Goal: Task Accomplishment & Management: Manage account settings

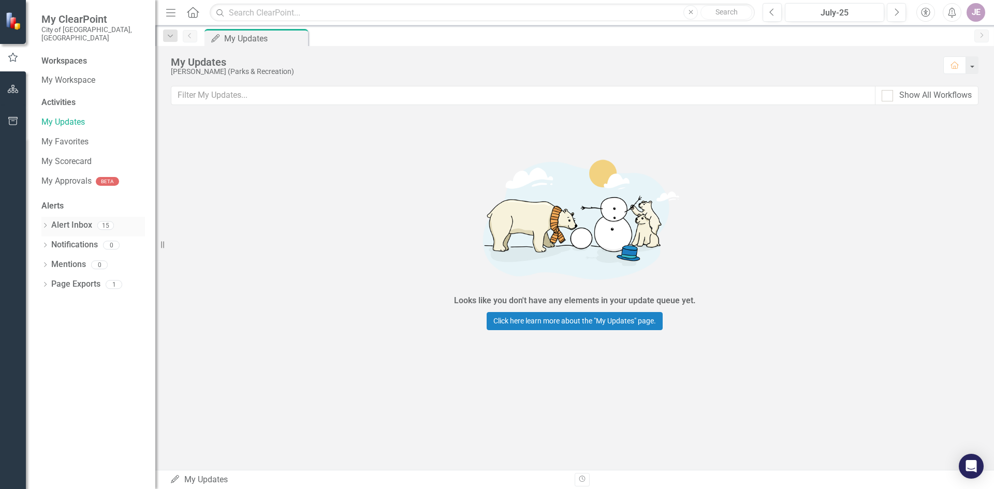
click at [56, 220] on link "Alert Inbox" at bounding box center [71, 226] width 41 height 12
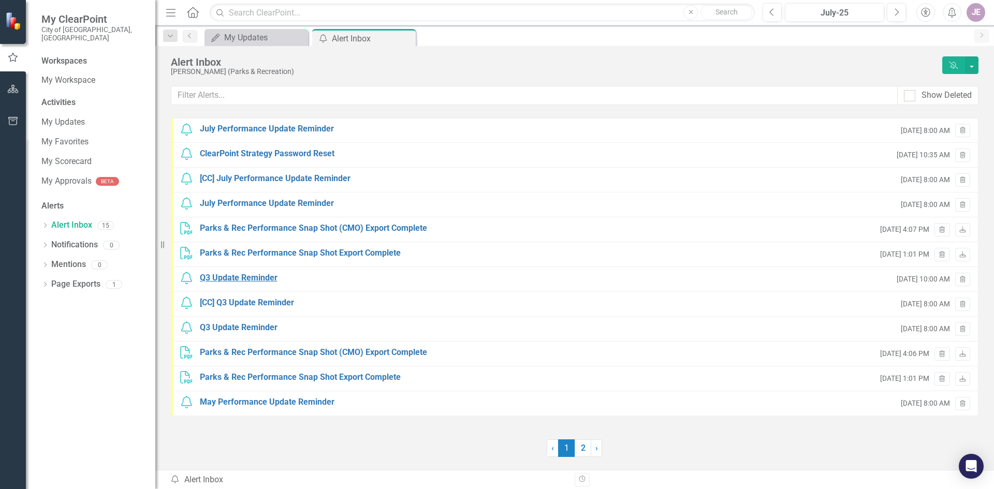
click at [269, 279] on div "Q3 Update Reminder" at bounding box center [239, 278] width 78 height 12
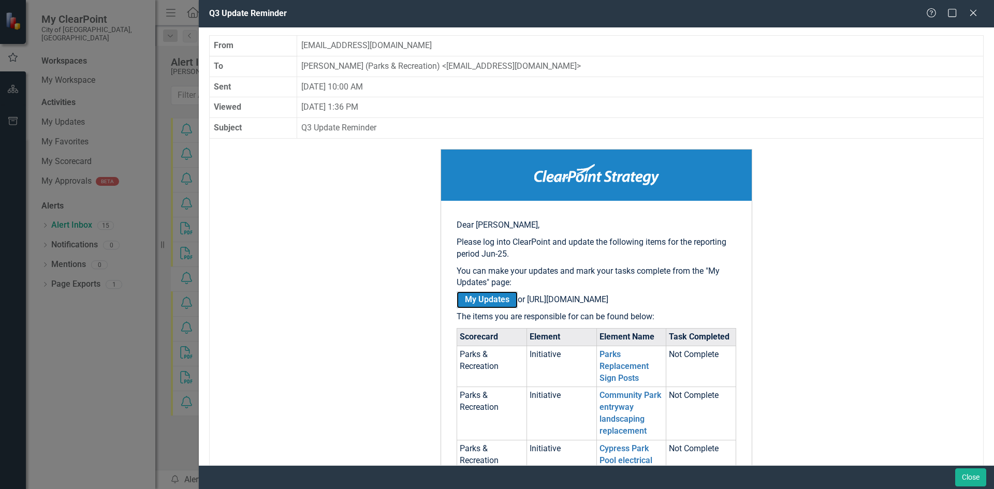
click at [479, 296] on link "My Updates" at bounding box center [487, 300] width 61 height 17
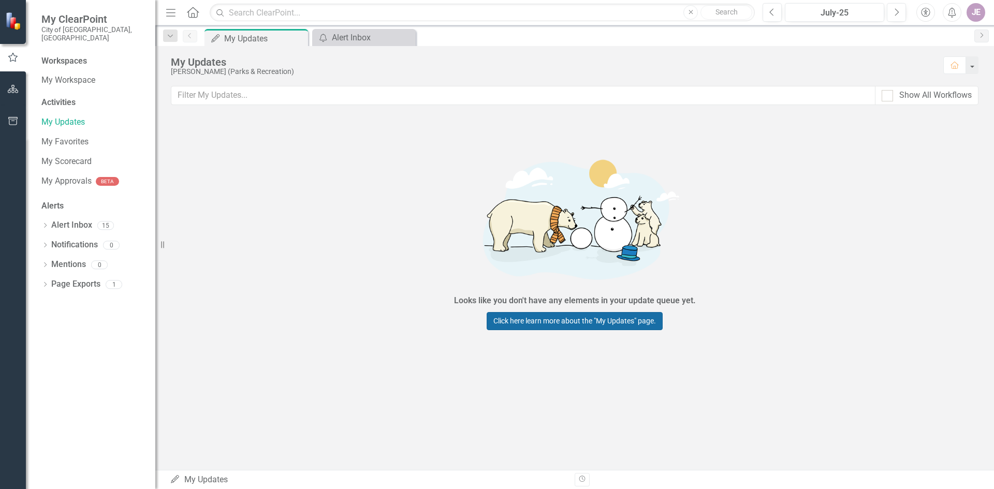
click at [596, 322] on link "Click here learn more about the "My Updates" page." at bounding box center [575, 321] width 176 height 18
click at [59, 220] on link "Alert Inbox" at bounding box center [71, 226] width 41 height 12
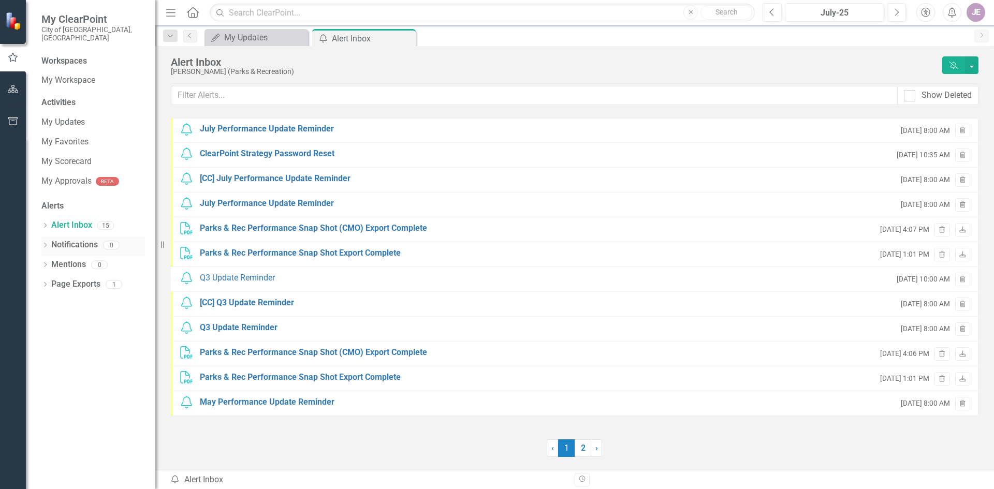
click at [43, 237] on div "Dropdown Notifications 0" at bounding box center [93, 247] width 104 height 20
click at [48, 263] on icon "Dropdown" at bounding box center [44, 266] width 7 height 6
click at [63, 156] on link "My Scorecard" at bounding box center [93, 162] width 104 height 12
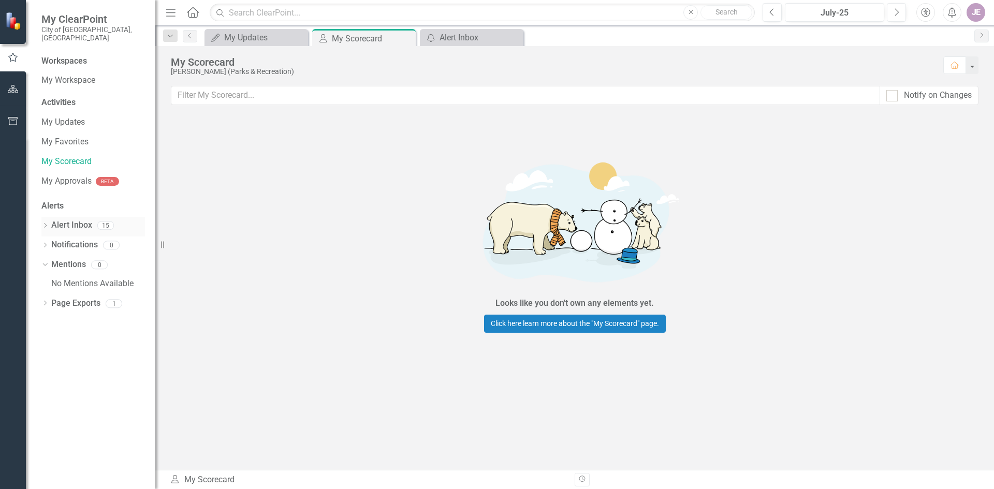
click at [46, 224] on icon "Dropdown" at bounding box center [44, 227] width 7 height 6
click at [16, 84] on button "button" at bounding box center [13, 90] width 23 height 22
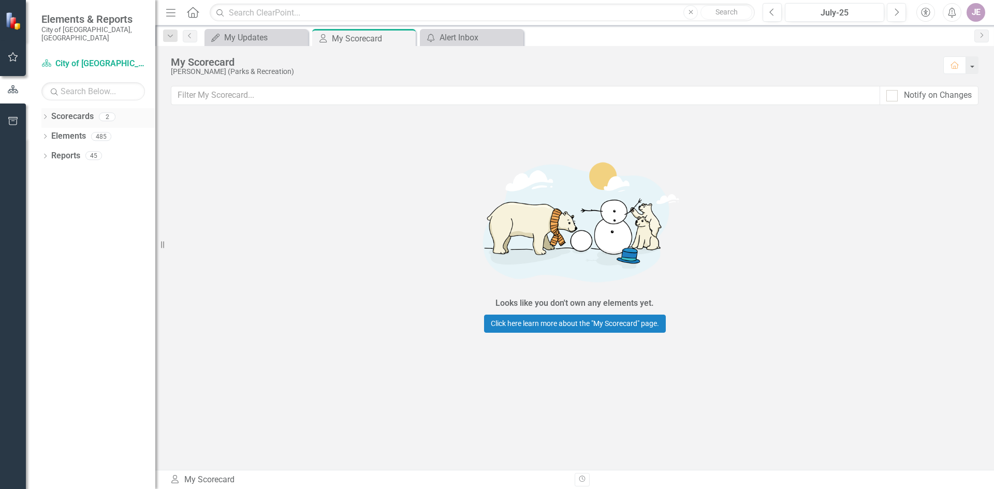
click at [44, 115] on icon "Dropdown" at bounding box center [44, 118] width 7 height 6
click at [56, 132] on div "Dropdown" at bounding box center [52, 136] width 10 height 9
click at [93, 151] on link "Parks & Recreation" at bounding box center [111, 156] width 88 height 12
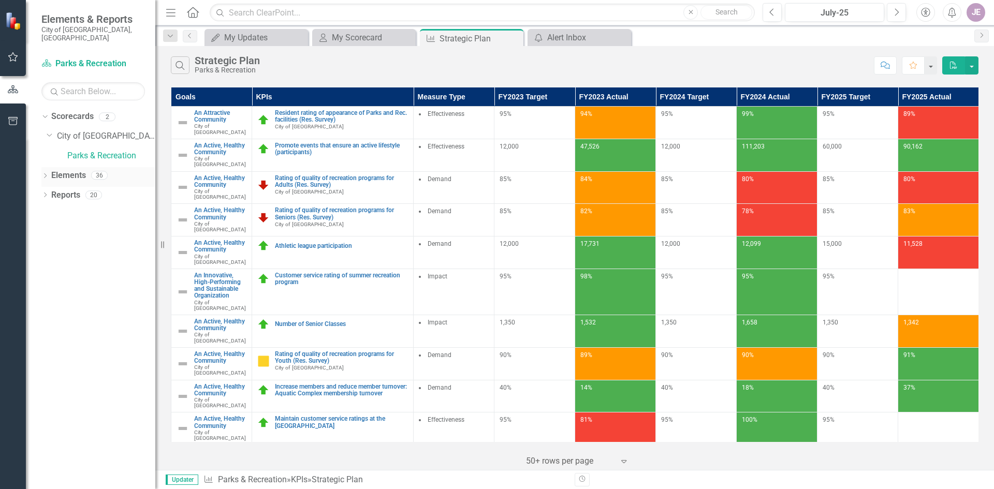
click at [44, 174] on icon "Dropdown" at bounding box center [44, 177] width 7 height 6
click at [53, 187] on div "Dropdown Goal Goal 0" at bounding box center [101, 197] width 109 height 20
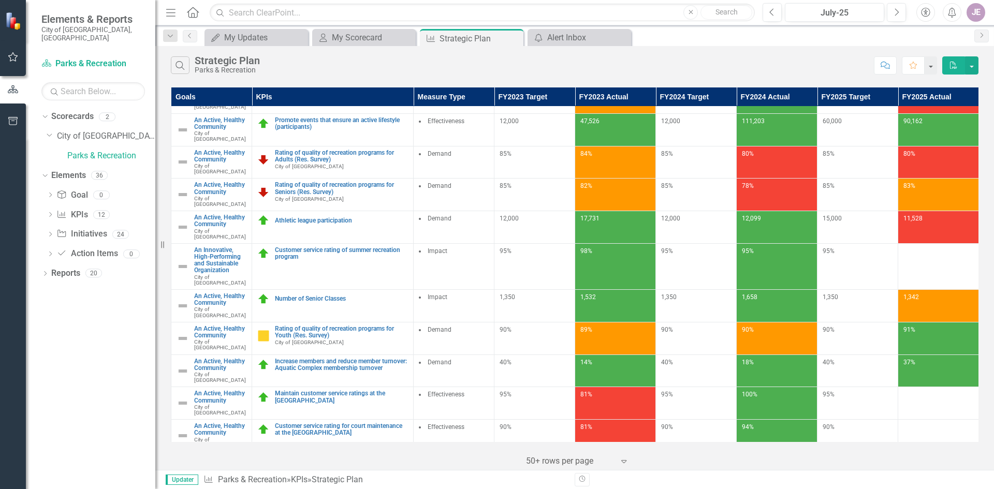
scroll to position [7, 0]
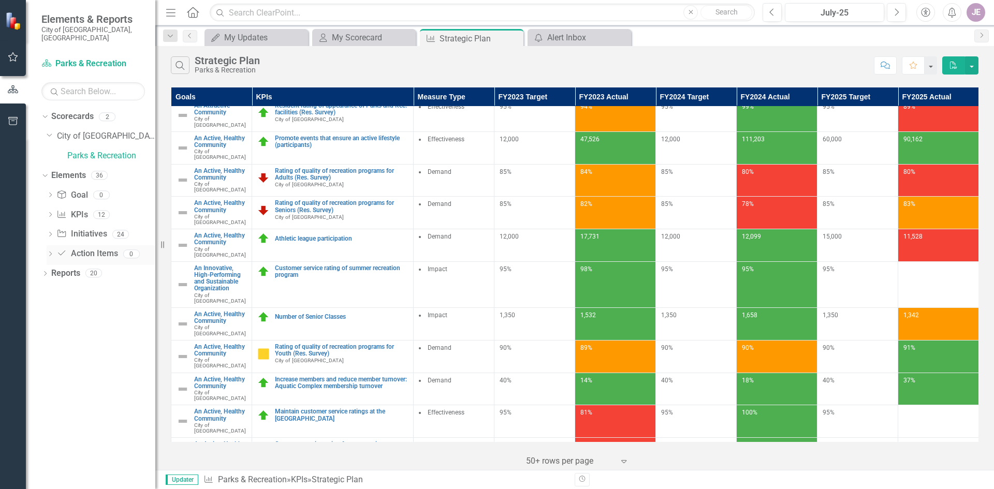
click at [51, 245] on div "Dropdown Action Item Action Items 0" at bounding box center [101, 255] width 109 height 20
click at [51, 233] on icon "Dropdown" at bounding box center [50, 236] width 7 height 6
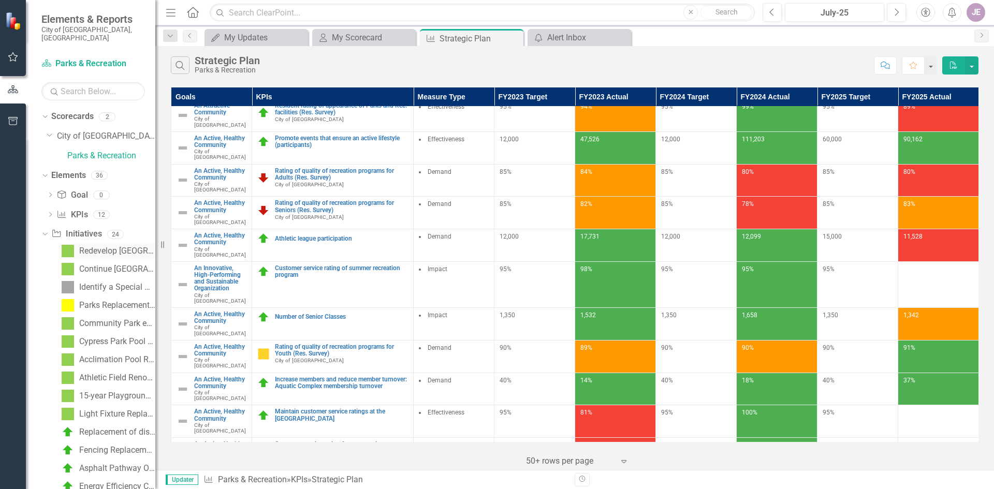
click at [102, 247] on div "Redevelop [GEOGRAPHIC_DATA]" at bounding box center [117, 251] width 76 height 9
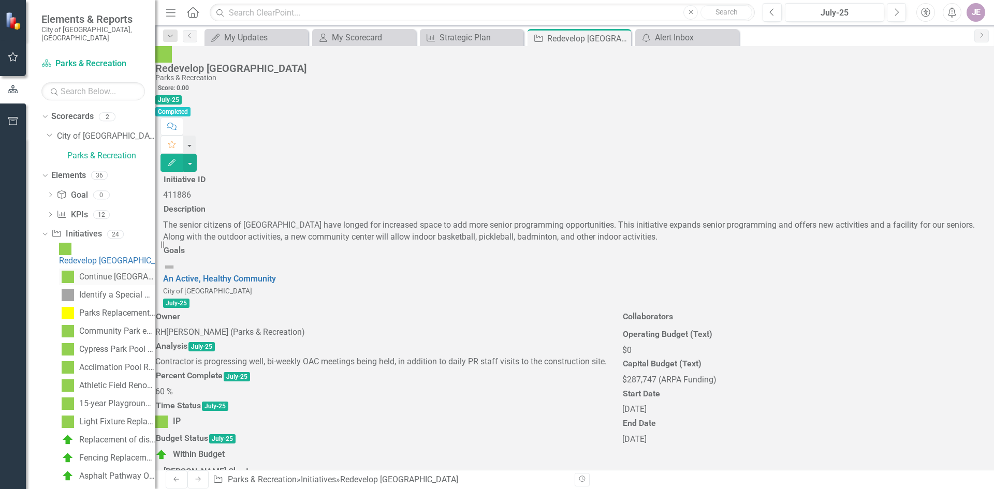
click at [107, 272] on div "Continue [GEOGRAPHIC_DATA] Phase 3 (MT)" at bounding box center [117, 276] width 76 height 9
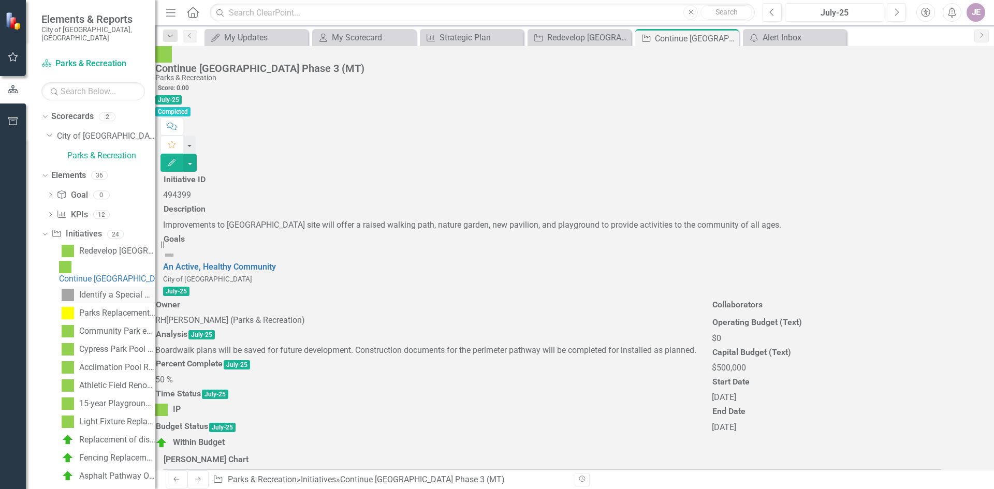
click at [105, 291] on div "Identify a Special Needs Park (Research)" at bounding box center [117, 295] width 76 height 9
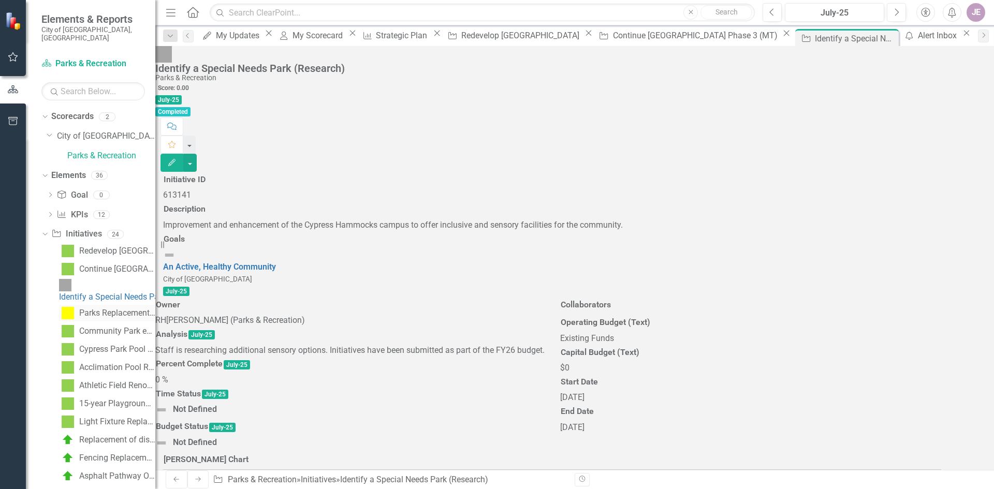
click at [110, 309] on div "Parks Replacement Sign Posts" at bounding box center [117, 313] width 76 height 9
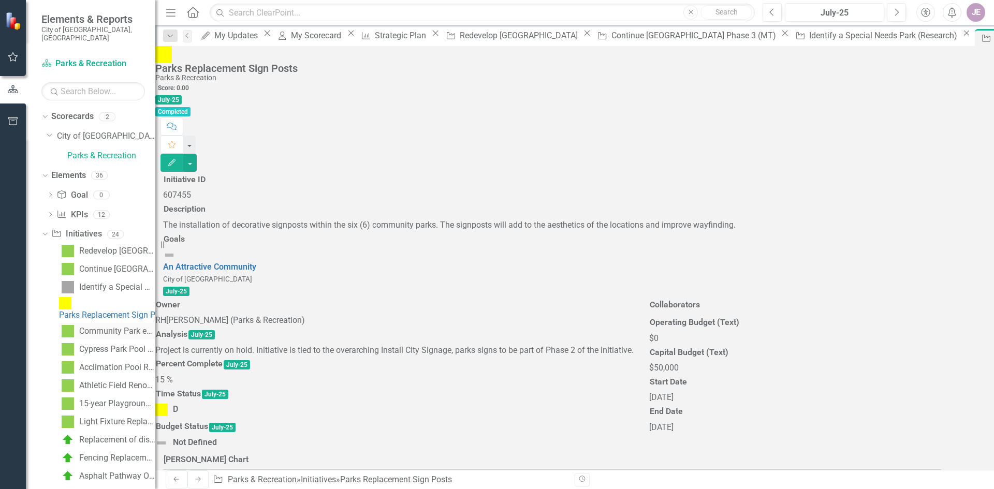
click at [106, 327] on div "Community Park entryway landscaping replacement" at bounding box center [117, 331] width 76 height 9
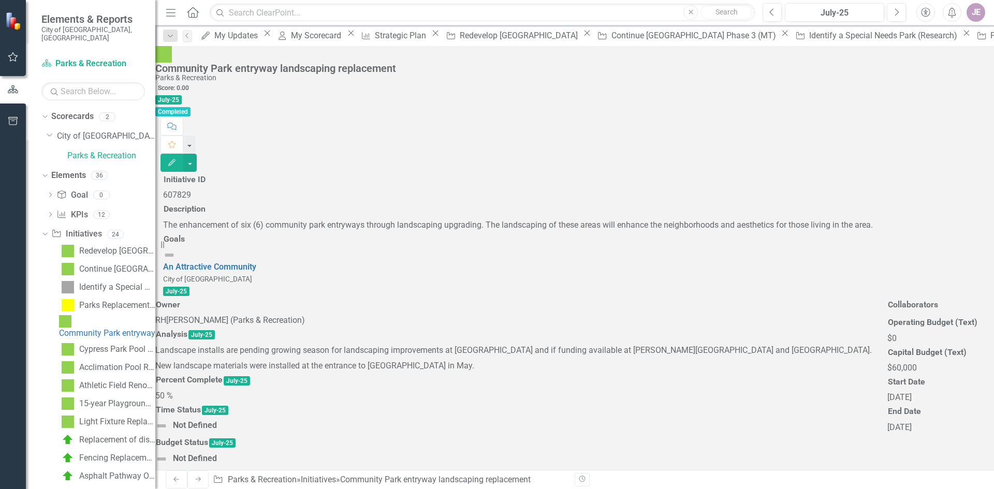
click at [177, 159] on icon "Edit" at bounding box center [171, 162] width 9 height 7
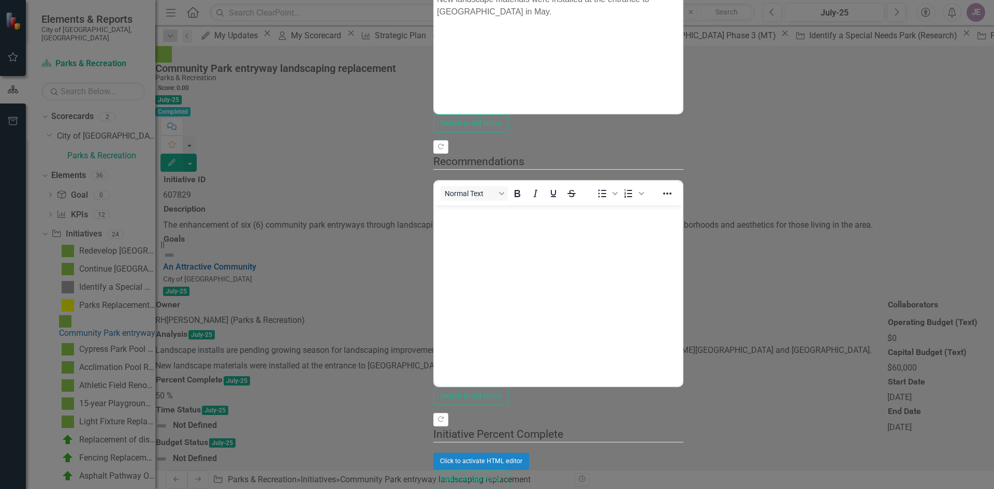
click at [680, 0] on p "New landscape materials were installed at the entrance to Cypress Park in May." at bounding box center [558, 6] width 243 height 25
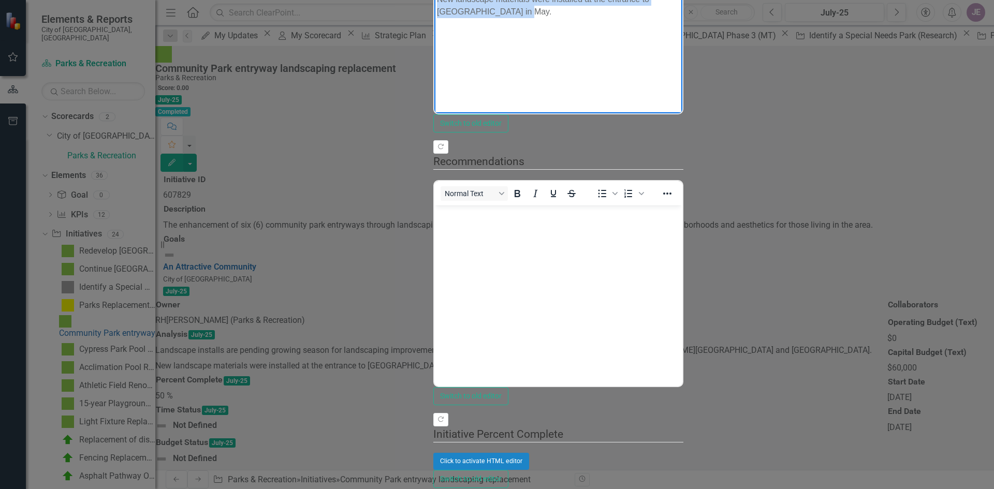
drag, startPoint x: 776, startPoint y: -35, endPoint x: 508, endPoint y: -56, distance: 269.1
click at [508, 0] on body "Landscape installs are pending growing season for landscaping improvements at V…" at bounding box center [558, 10] width 248 height 155
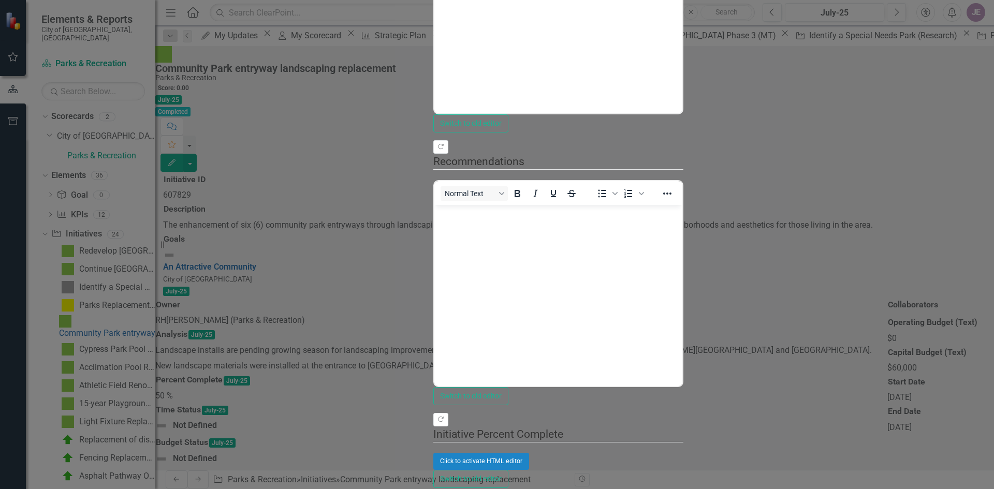
type input "100"
drag, startPoint x: 633, startPoint y: 129, endPoint x: 981, endPoint y: 127, distance: 348.0
click at [684, 127] on div ""Update" fields in ClearPoint are the fields that change from reporting period …" at bounding box center [558, 244] width 250 height 1002
drag, startPoint x: 1042, startPoint y: -61, endPoint x: 1050, endPoint y: -60, distance: 8.3
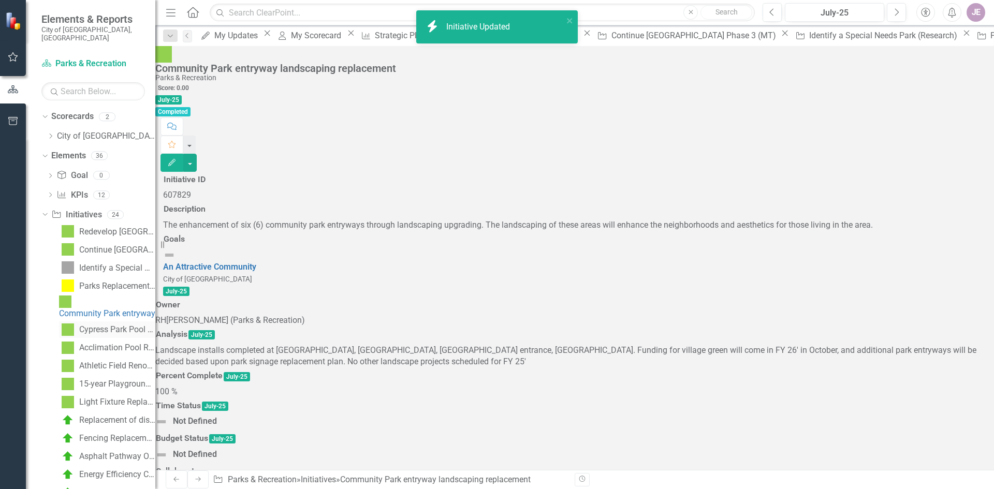
click at [113, 325] on div "Cypress Park Pool electrical panel replacement" at bounding box center [117, 329] width 76 height 9
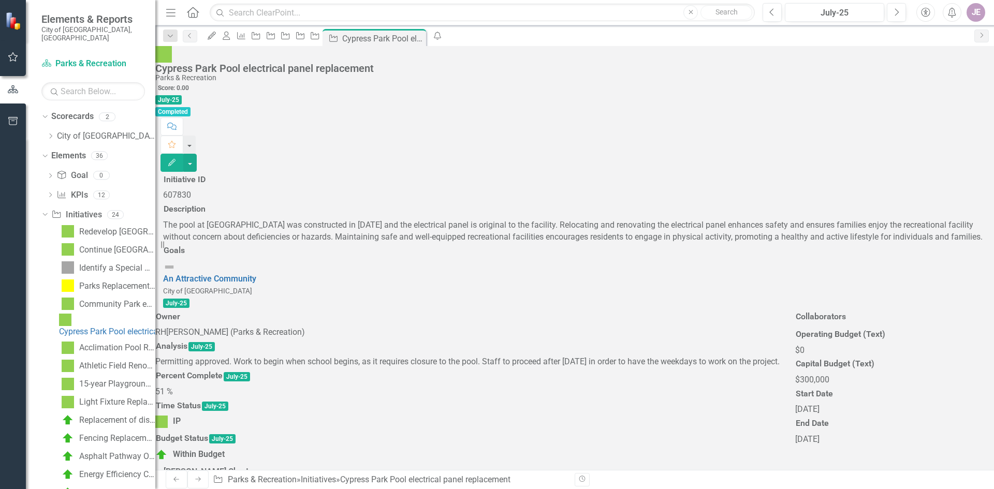
click at [183, 154] on button "Edit" at bounding box center [172, 163] width 23 height 18
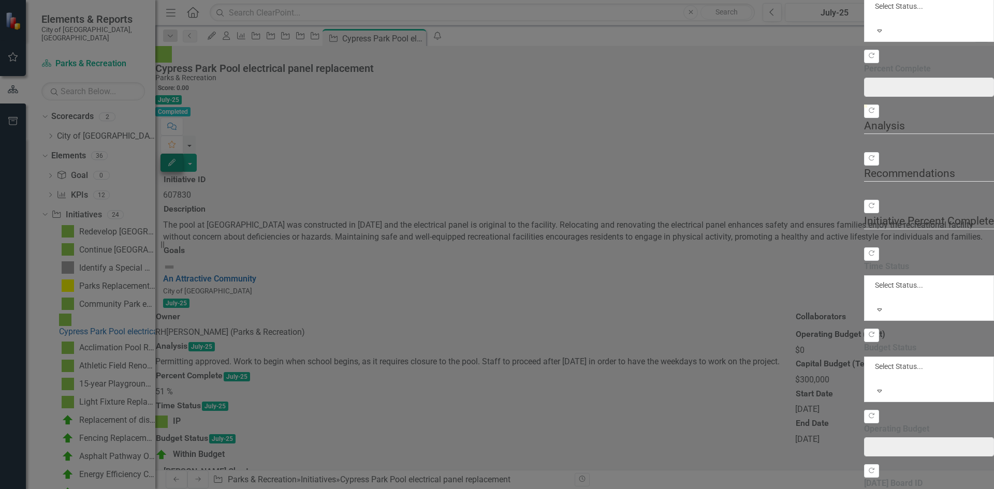
type input "51"
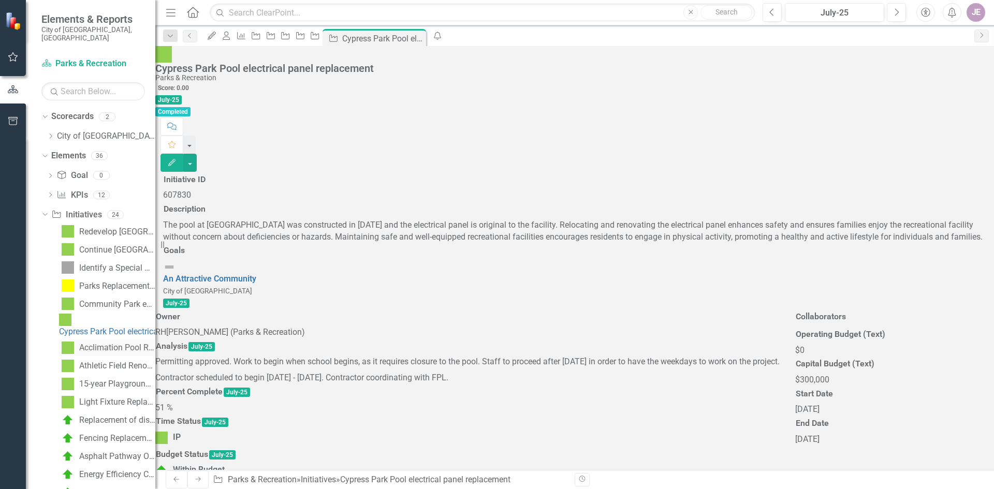
click at [101, 343] on div "Acclimation Pool Replacement" at bounding box center [117, 347] width 76 height 9
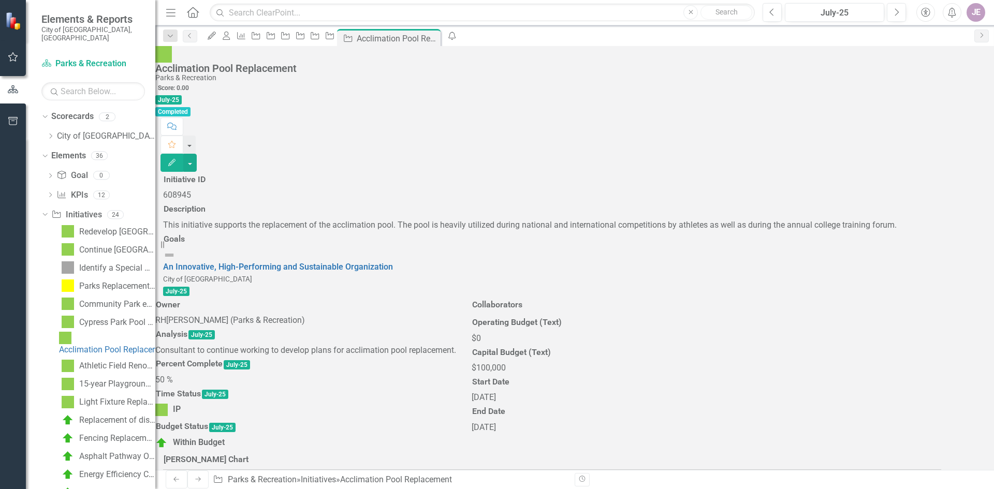
click at [183, 154] on button "Edit" at bounding box center [172, 163] width 23 height 18
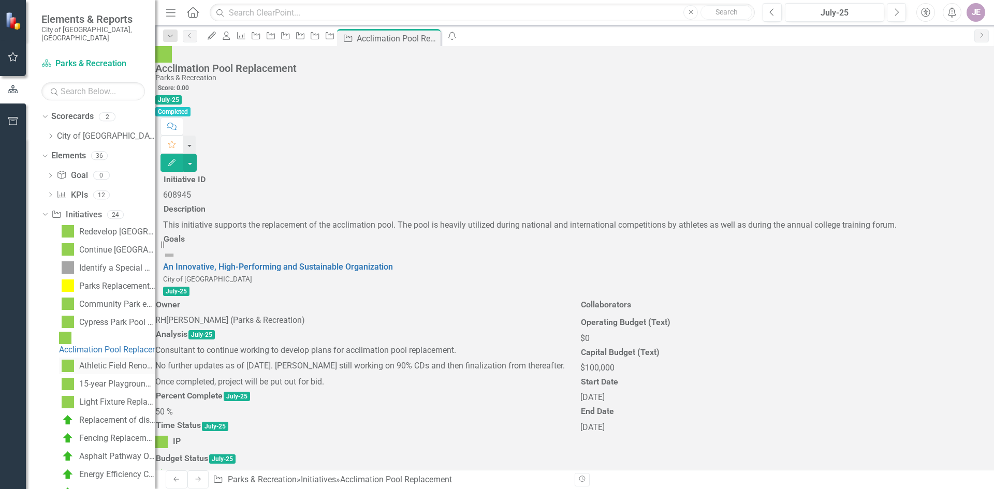
click at [106, 361] on div "Athletic Field Renovations" at bounding box center [117, 365] width 76 height 9
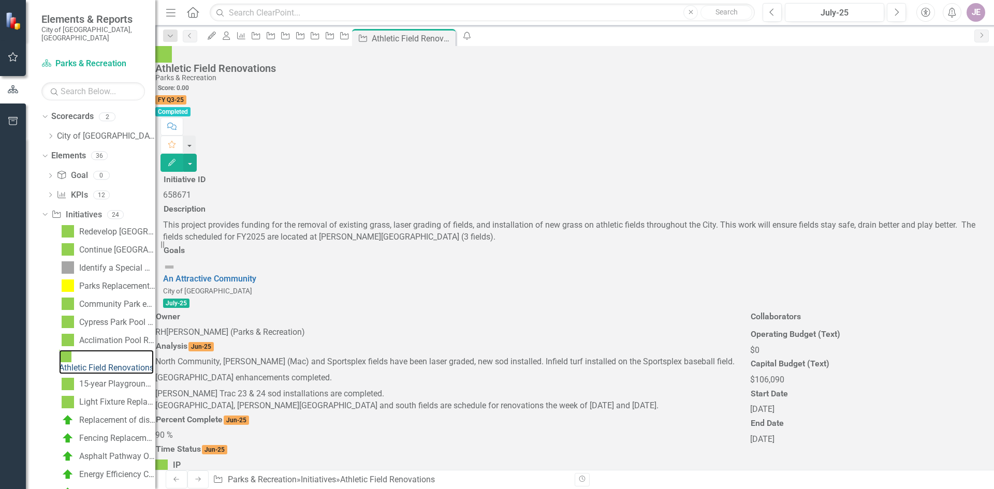
scroll to position [52, 0]
click at [183, 154] on button "Edit" at bounding box center [172, 163] width 23 height 18
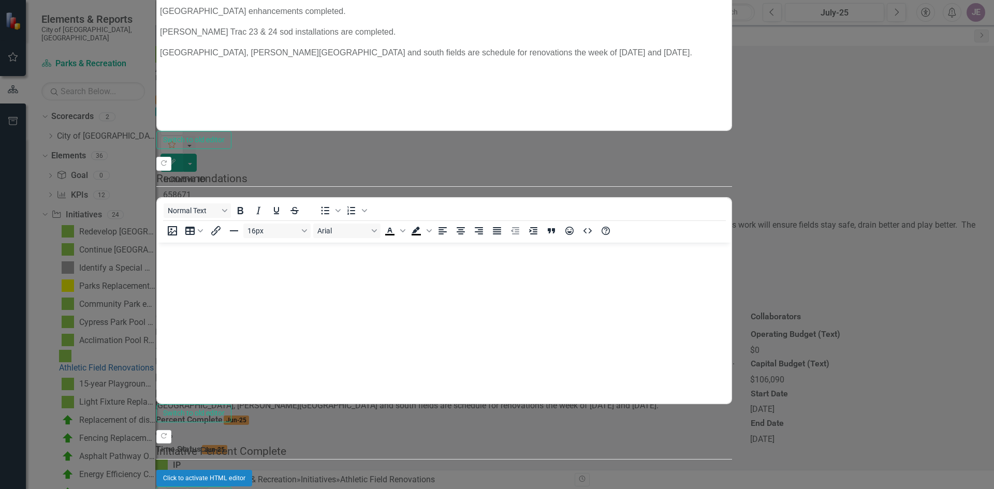
scroll to position [0, 0]
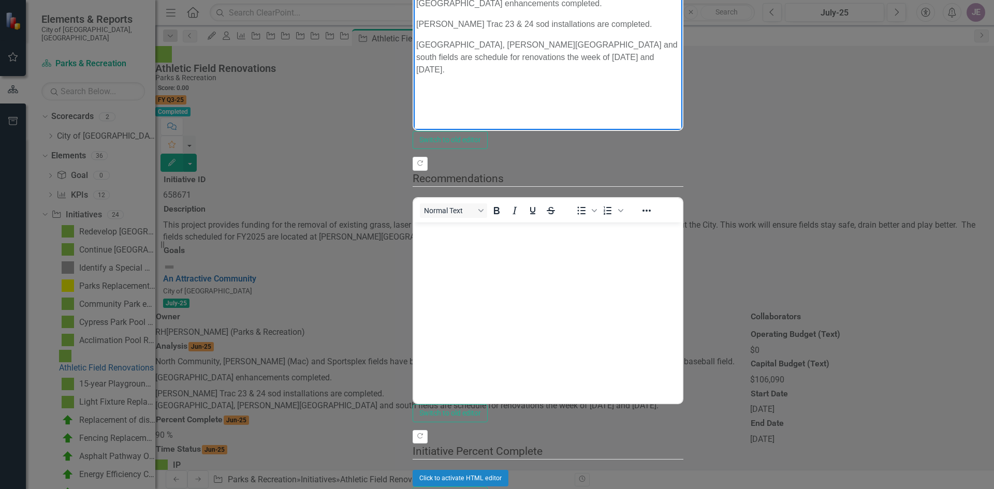
drag, startPoint x: 916, startPoint y: 20, endPoint x: 665, endPoint y: 23, distance: 250.7
click at [665, 39] on div "Cypress Park north field, Betti Stradling Park north and south fields are sched…" at bounding box center [548, 57] width 264 height 37
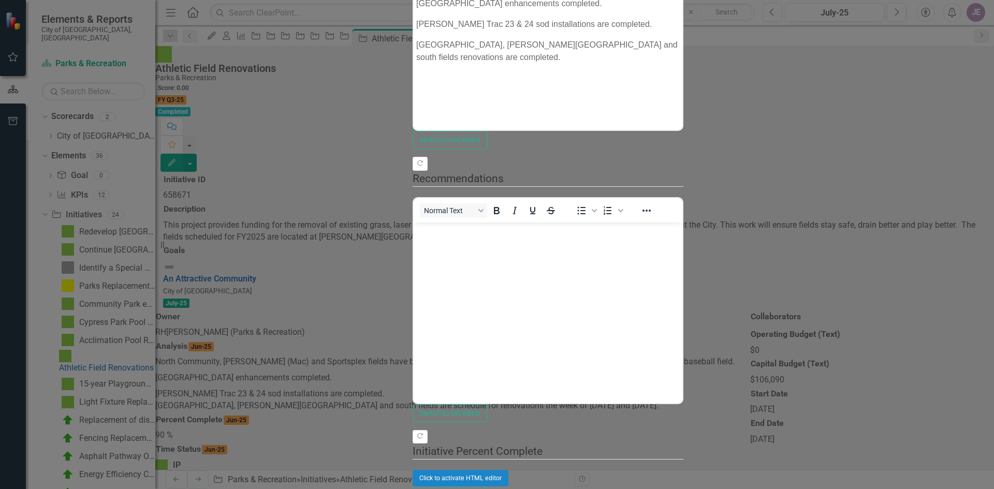
type input "100"
drag, startPoint x: 905, startPoint y: 159, endPoint x: 994, endPoint y: 172, distance: 90.0
click at [684, 172] on div ""Update" fields in ClearPoint are the fields that change from reporting period …" at bounding box center [548, 243] width 271 height 1035
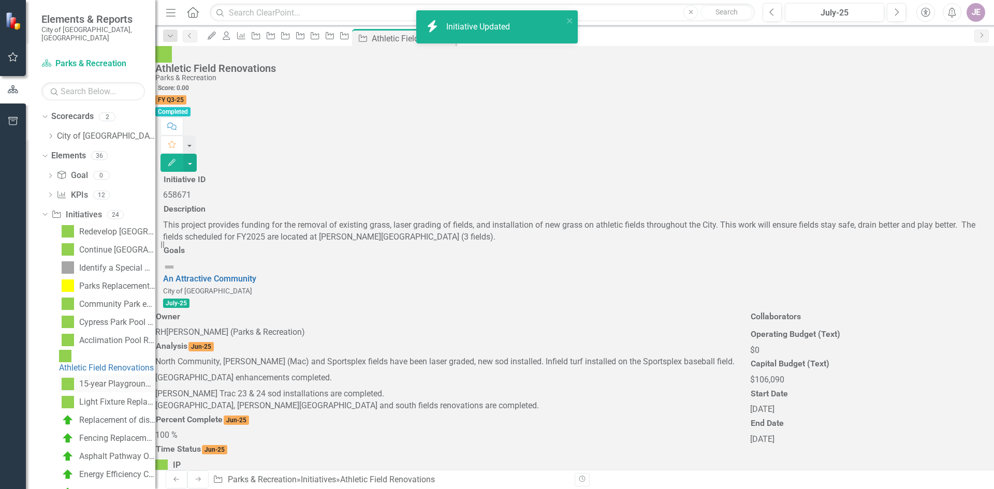
click at [108, 380] on div "15-year Playground Replacement (FY25)" at bounding box center [117, 384] width 76 height 9
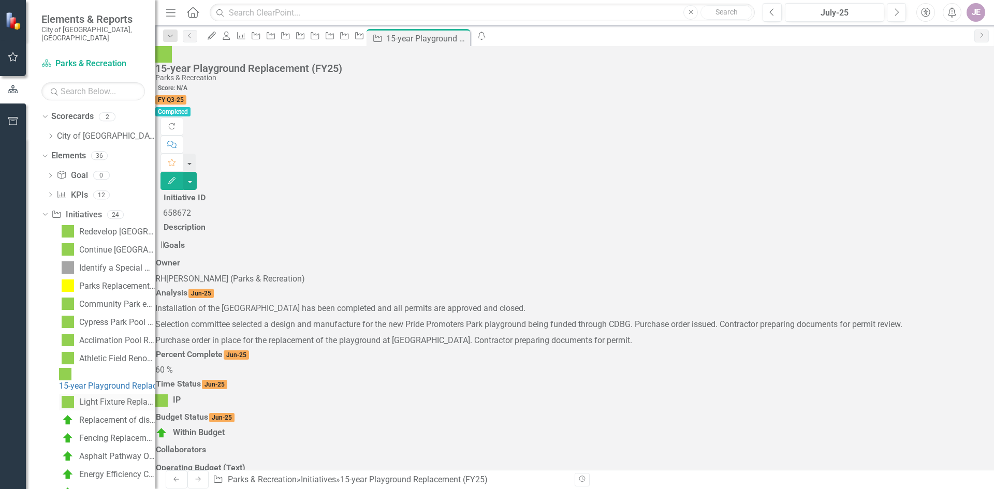
click at [109, 398] on div "Light Fixture Replacement Program" at bounding box center [117, 402] width 76 height 9
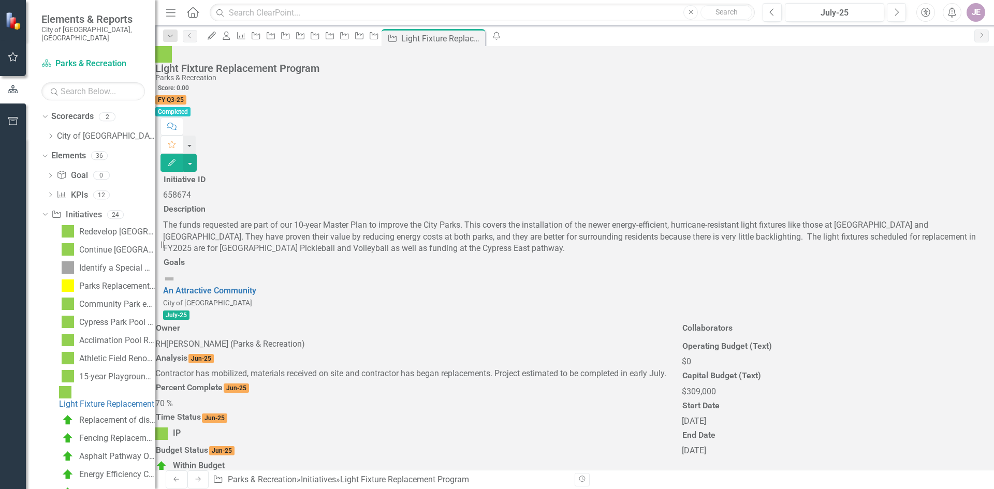
click at [177, 159] on icon "Edit" at bounding box center [171, 162] width 9 height 7
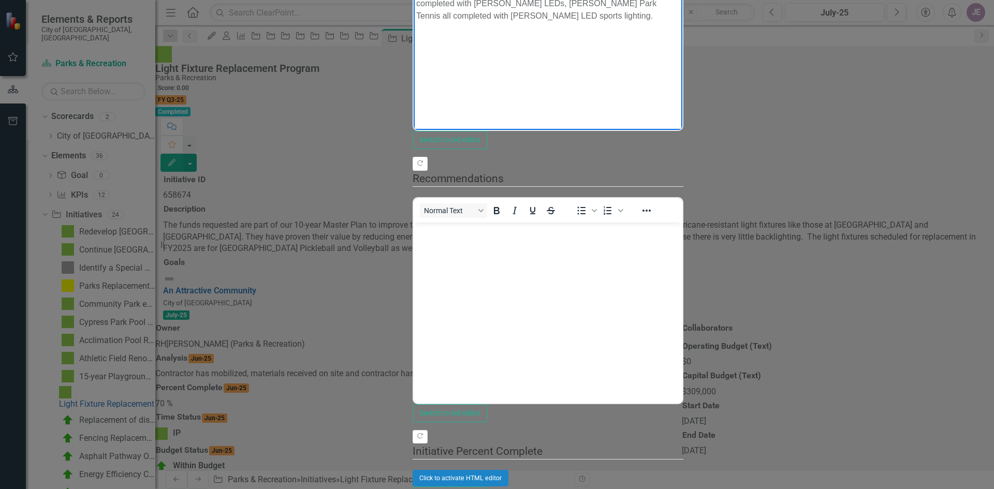
click at [680, 0] on p "Riverside Park (10 Pickleball, and Volleyball courts) all completed with Musco …" at bounding box center [548, 3] width 264 height 37
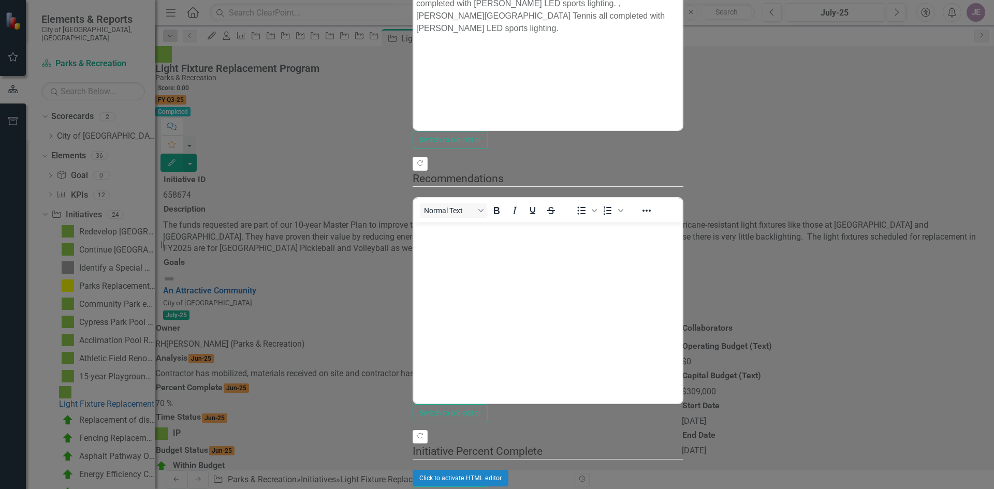
type input "100"
drag, startPoint x: 781, startPoint y: 161, endPoint x: 981, endPoint y: 156, distance: 199.4
click at [684, 156] on div ""Update" fields in ClearPoint are the fields that change from reporting period …" at bounding box center [548, 243] width 271 height 1035
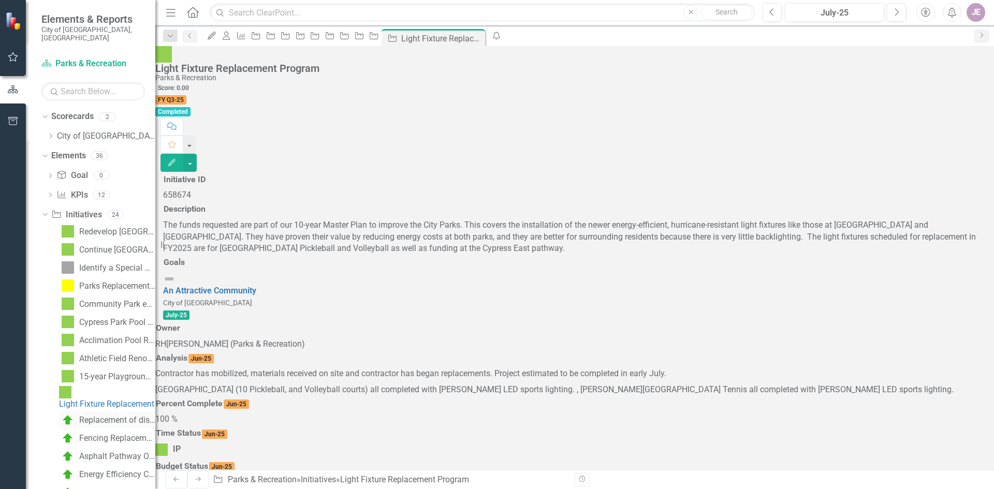
click at [114, 416] on div "Replacement of discontinued timing system" at bounding box center [117, 420] width 76 height 9
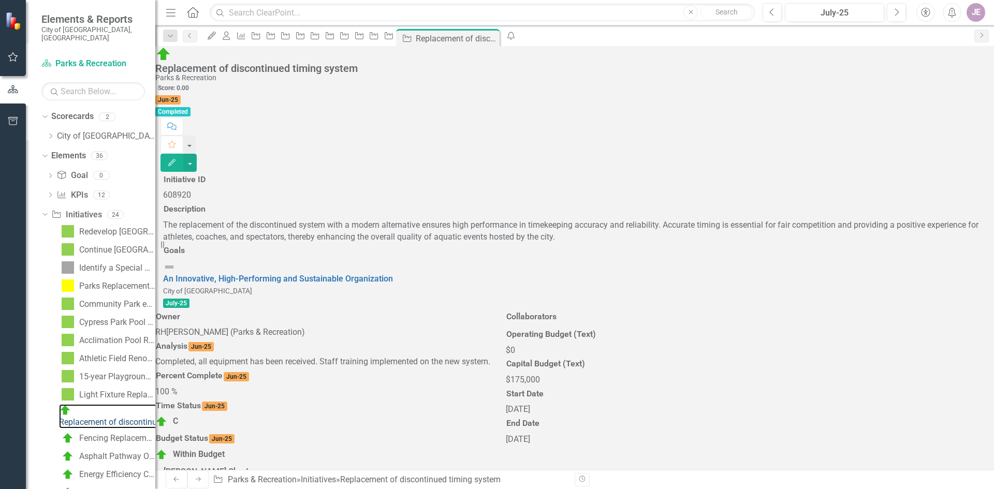
scroll to position [104, 0]
click at [97, 434] on div "Fencing Replacement and Repair" at bounding box center [117, 438] width 76 height 9
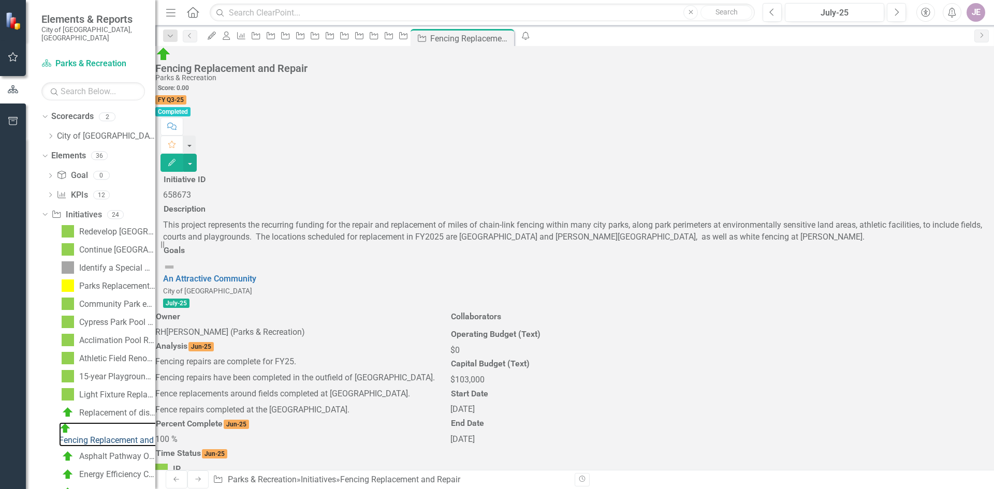
scroll to position [104, 0]
click at [102, 448] on link "Asphalt Pathway Overlay" at bounding box center [107, 456] width 96 height 17
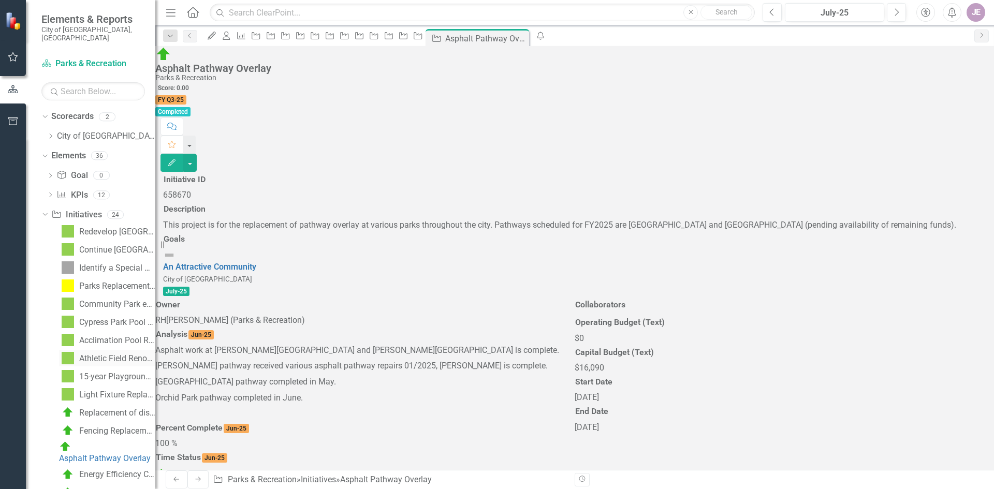
click at [100, 350] on link "Athletic Field Renovations" at bounding box center [107, 358] width 96 height 17
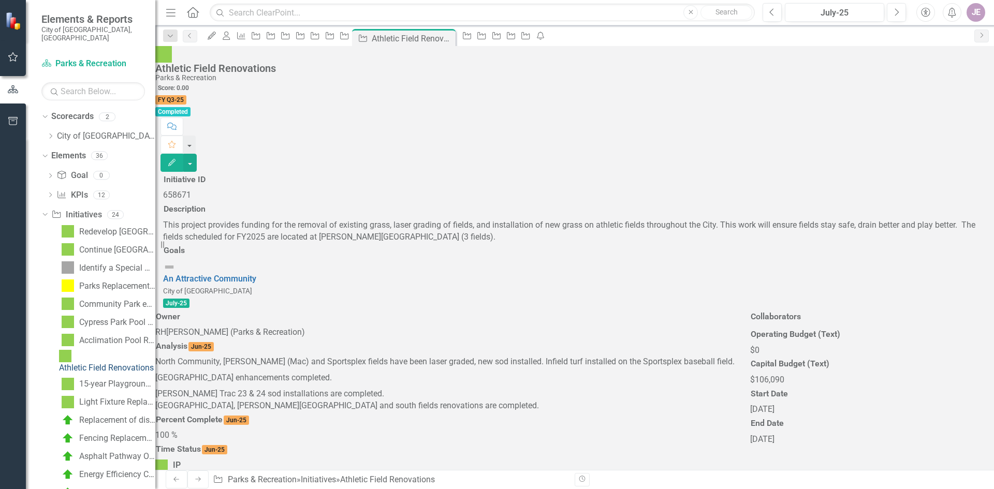
click at [95, 363] on div "Athletic Field Renovations" at bounding box center [106, 369] width 95 height 12
click at [197, 154] on button "button" at bounding box center [189, 163] width 13 height 18
click at [197, 136] on button "button" at bounding box center [189, 145] width 13 height 18
click at [183, 154] on button "Edit" at bounding box center [172, 163] width 23 height 18
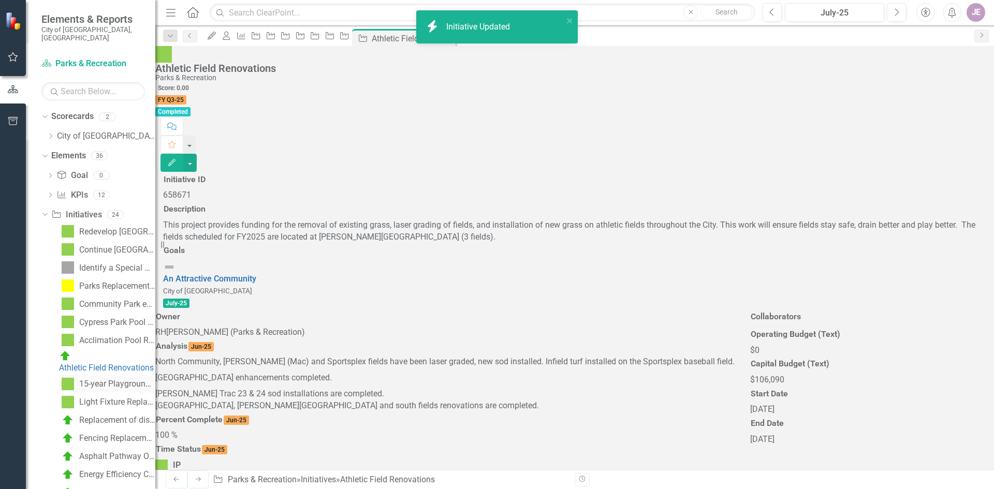
click at [107, 380] on div "15-year Playground Replacement (FY25)" at bounding box center [117, 384] width 76 height 9
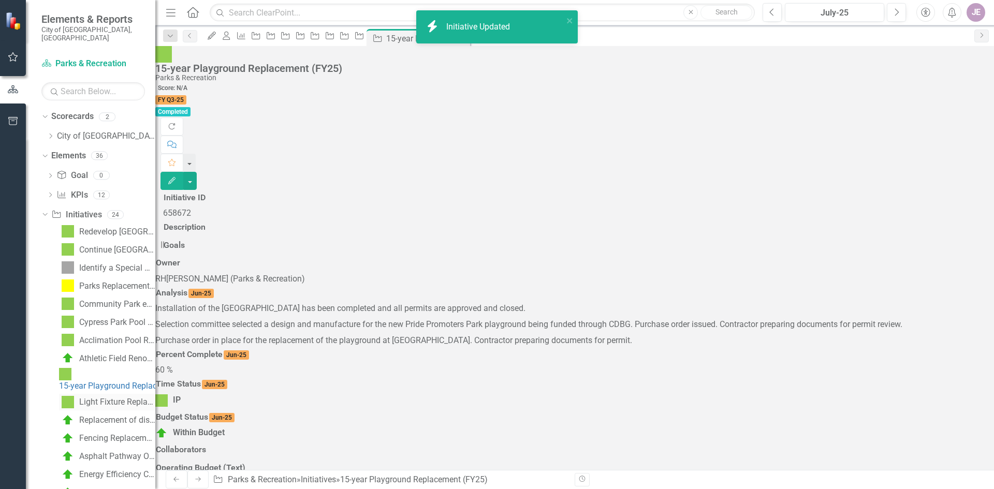
click at [107, 398] on div "Light Fixture Replacement Program" at bounding box center [117, 402] width 76 height 9
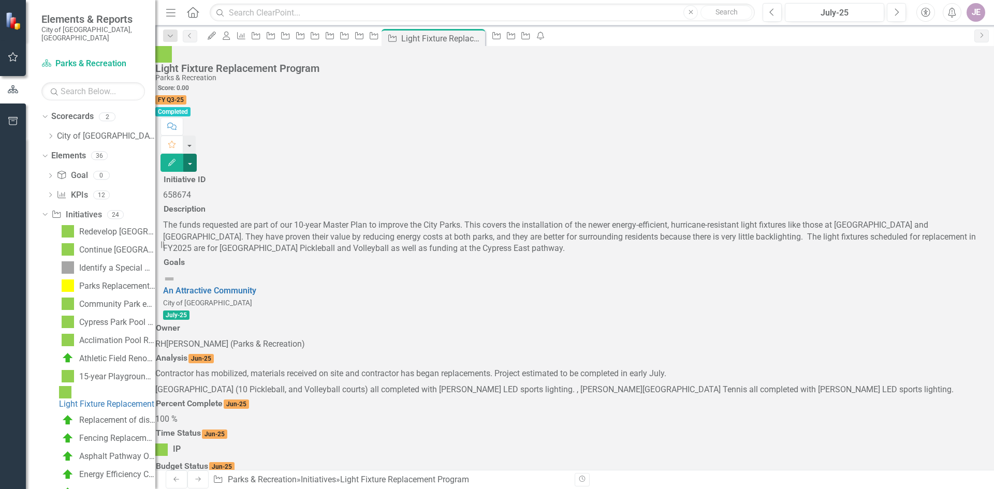
click at [197, 154] on button "button" at bounding box center [189, 163] width 13 height 18
click at [177, 159] on icon "Edit" at bounding box center [171, 162] width 9 height 7
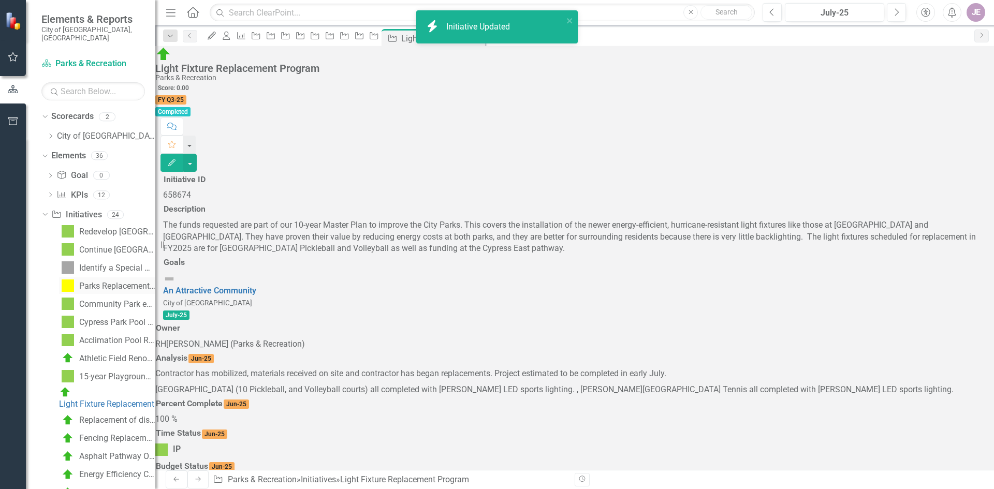
click at [110, 282] on div "Parks Replacement Sign Posts" at bounding box center [117, 286] width 76 height 9
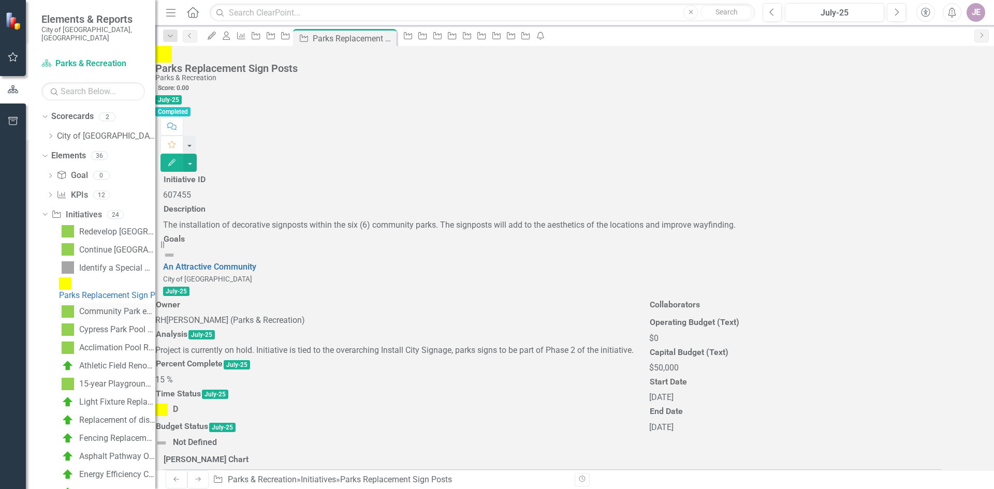
click at [110, 307] on div "Community Park entryway landscaping replacement" at bounding box center [117, 311] width 76 height 9
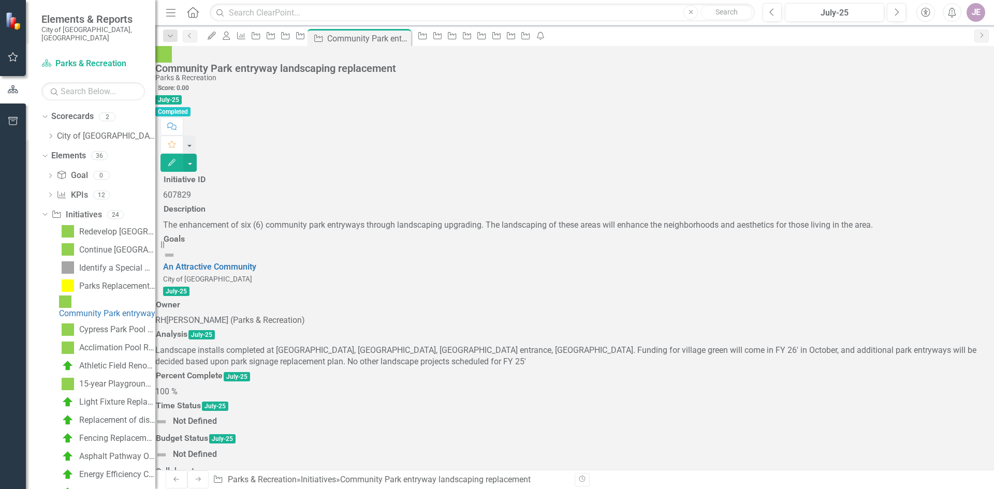
click at [183, 154] on button "Edit" at bounding box center [172, 163] width 23 height 18
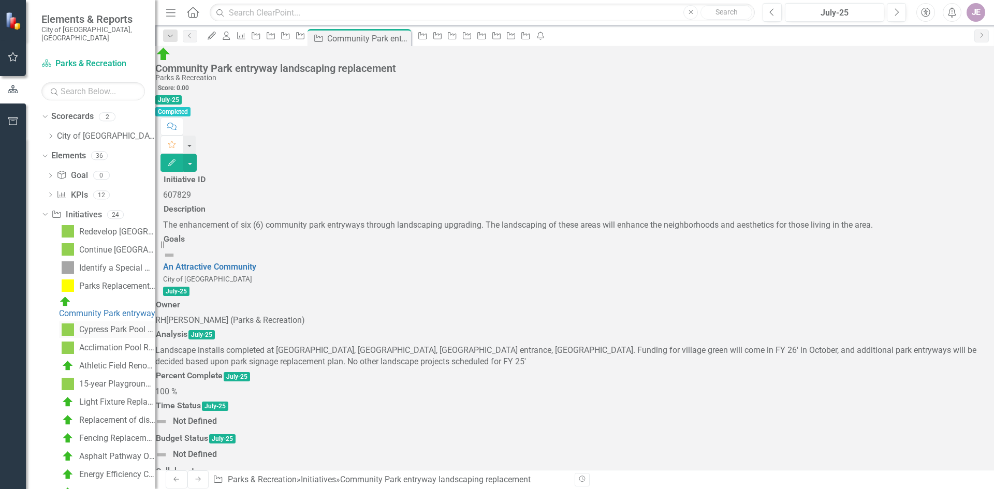
click at [105, 325] on div "Cypress Park Pool electrical panel replacement" at bounding box center [117, 329] width 76 height 9
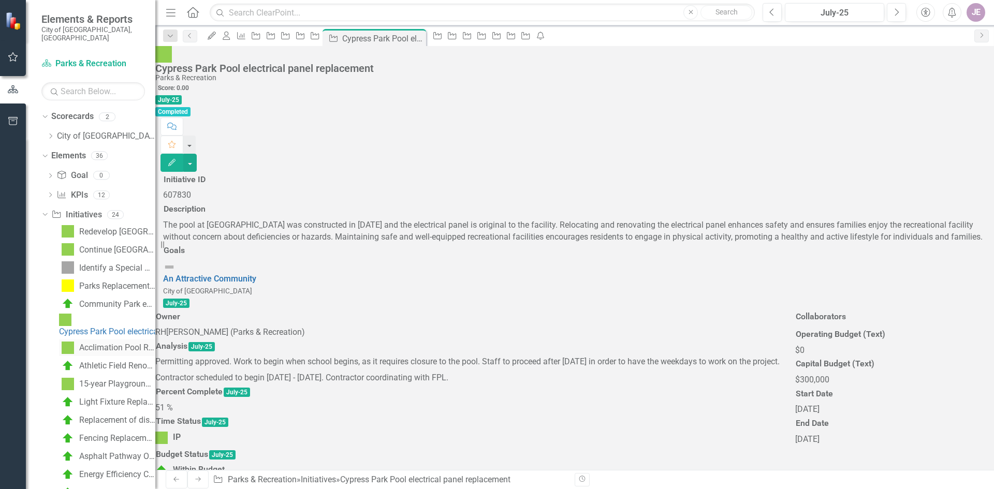
click at [109, 343] on div "Acclimation Pool Replacement" at bounding box center [117, 347] width 76 height 9
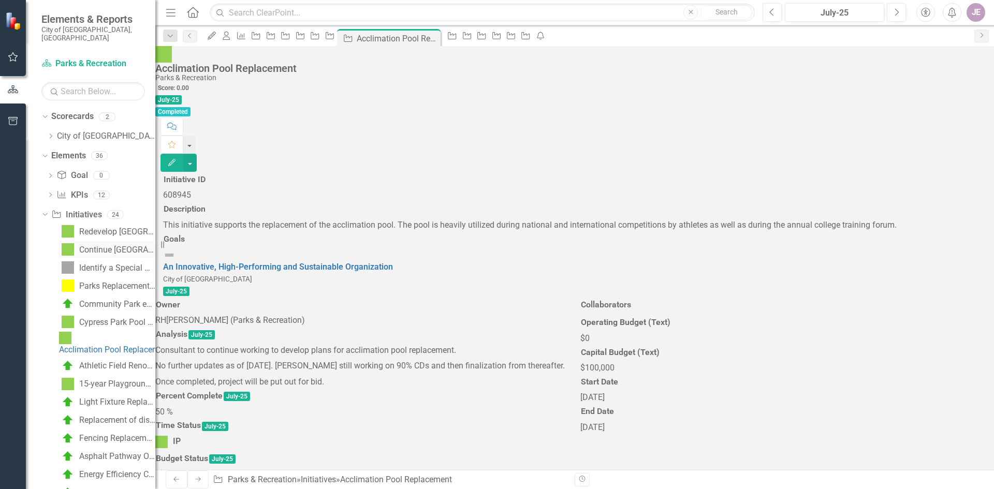
click at [106, 245] on div "Continue [GEOGRAPHIC_DATA] Phase 3 (MT)" at bounding box center [117, 249] width 76 height 9
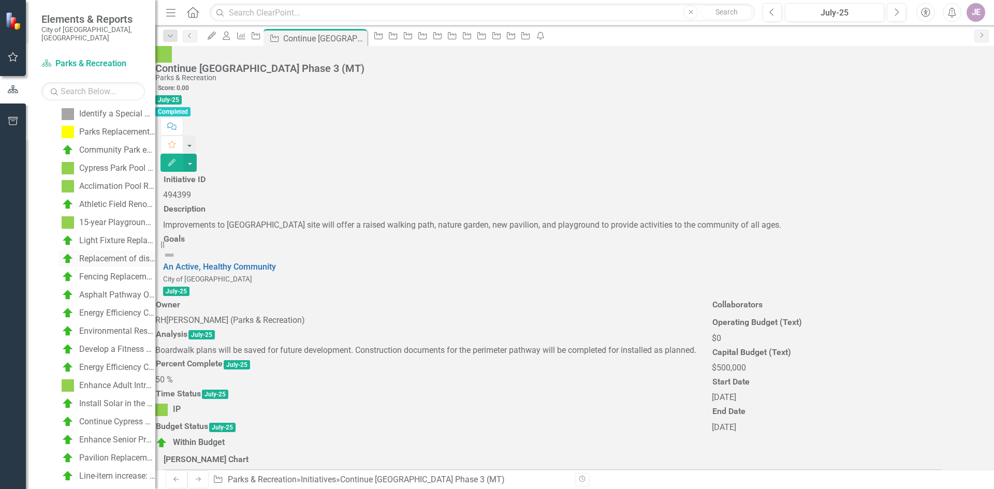
scroll to position [202, 0]
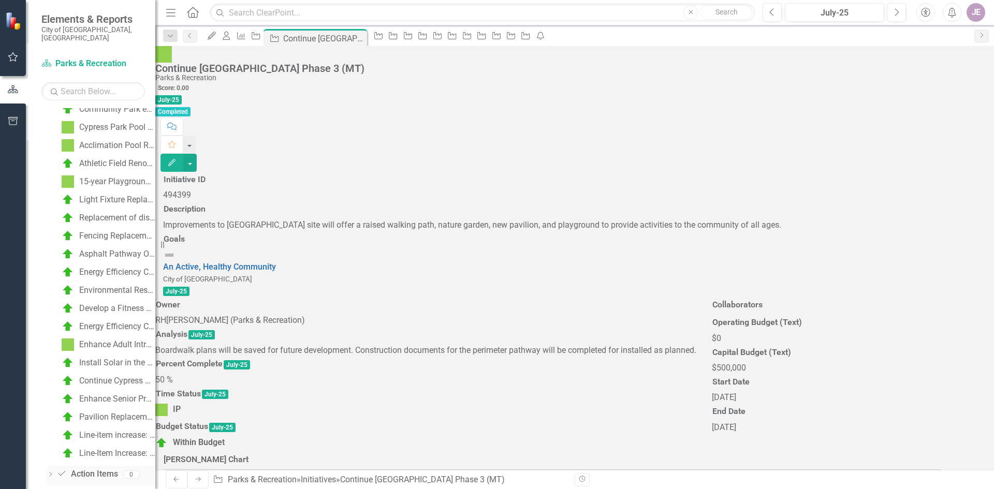
click at [49, 472] on div "Dropdown" at bounding box center [50, 476] width 7 height 9
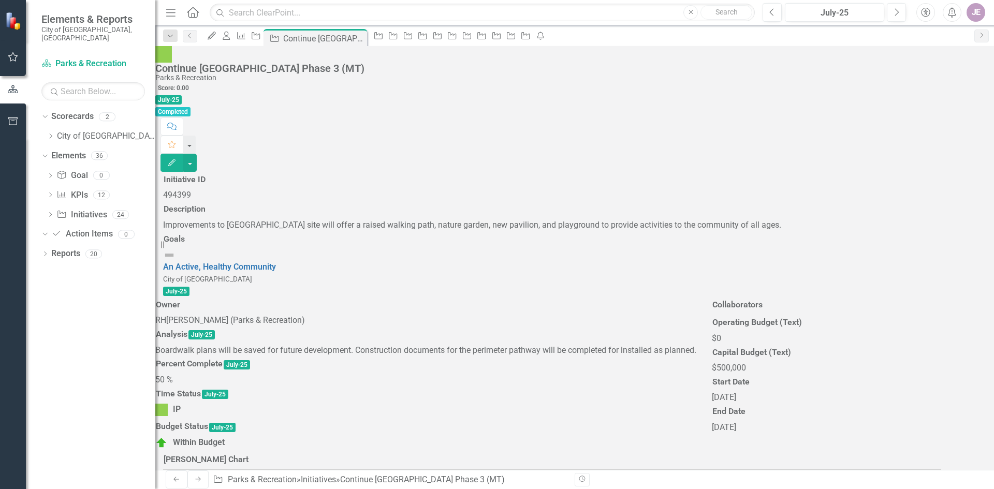
click at [46, 184] on div "Dropdown Goal Goal 0 Dropdown KPI KPIs 12 Customer service rating of summer rec…" at bounding box center [98, 205] width 114 height 76
click at [49, 193] on icon "Dropdown" at bounding box center [50, 196] width 7 height 6
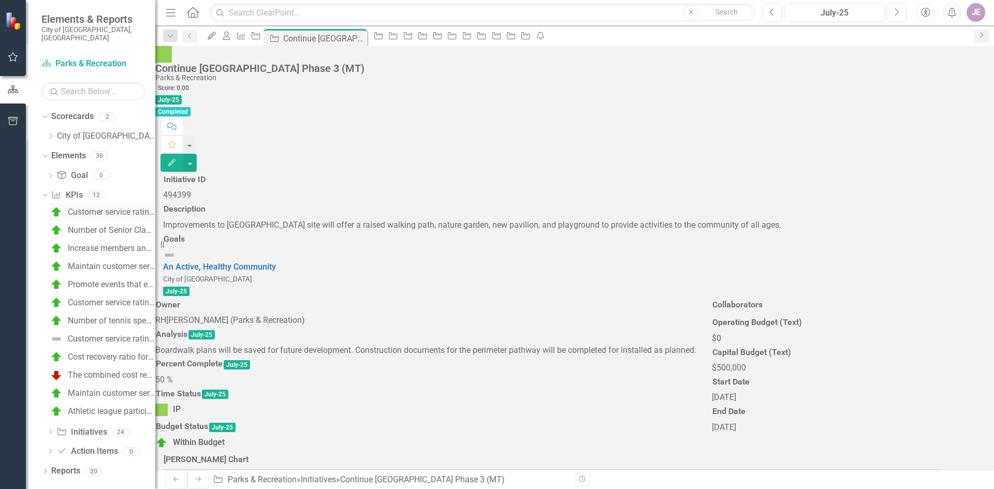
click at [106, 208] on div "Customer service rating of summer recreation program" at bounding box center [112, 212] width 88 height 9
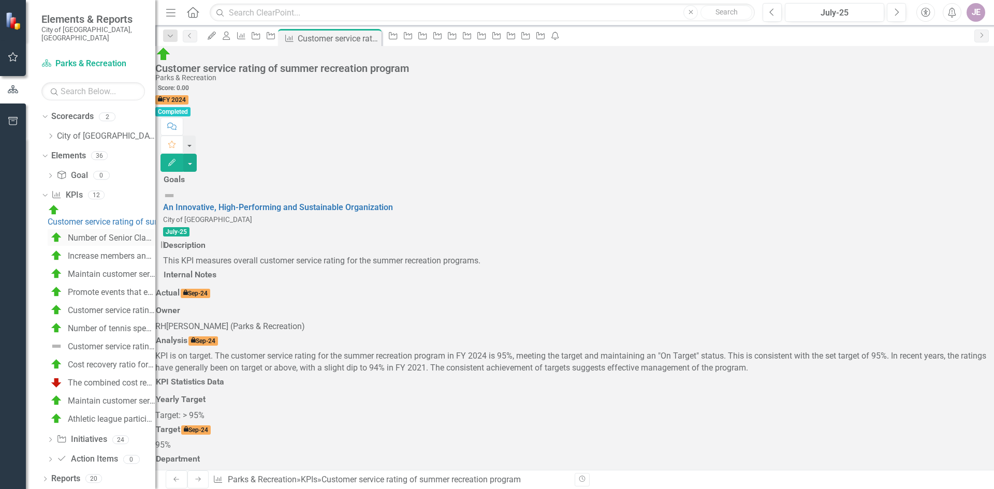
click at [108, 234] on div "Number of Senior Classes" at bounding box center [112, 238] width 88 height 9
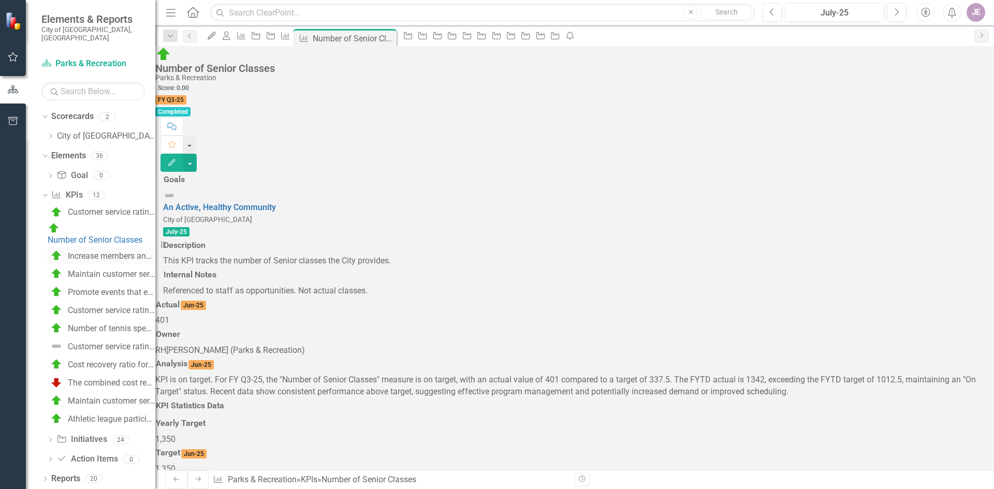
click at [108, 252] on div "Increase members and reduce member turnover: Aquatic Complex membership turnover" at bounding box center [112, 256] width 88 height 9
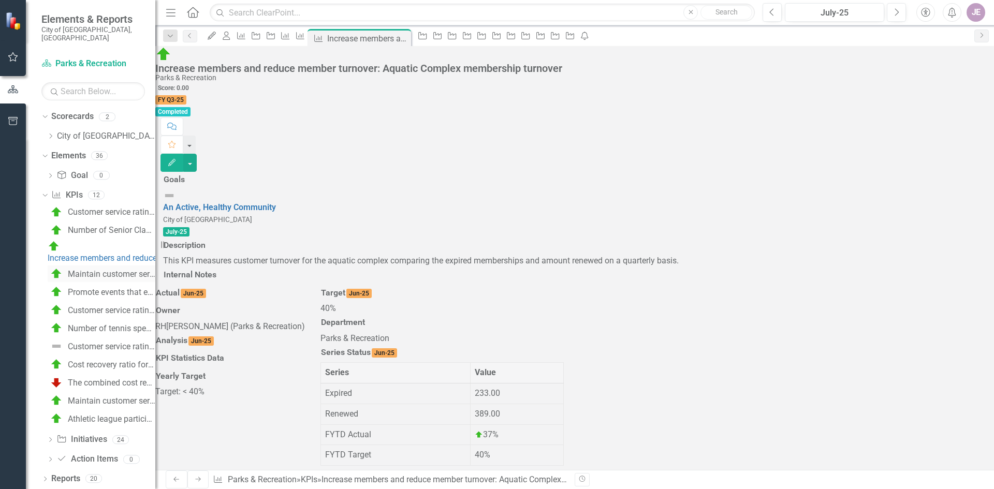
click at [105, 266] on link "Maintain customer service ratings at the [GEOGRAPHIC_DATA]" at bounding box center [102, 274] width 108 height 17
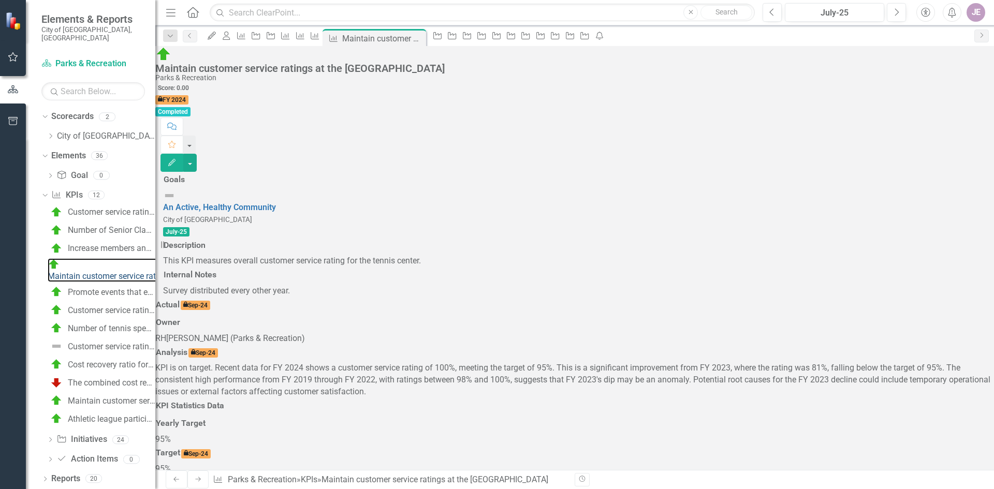
scroll to position [104, 0]
click at [99, 288] on div "Promote events that ensure an active lifestyle (participants)" at bounding box center [112, 292] width 88 height 9
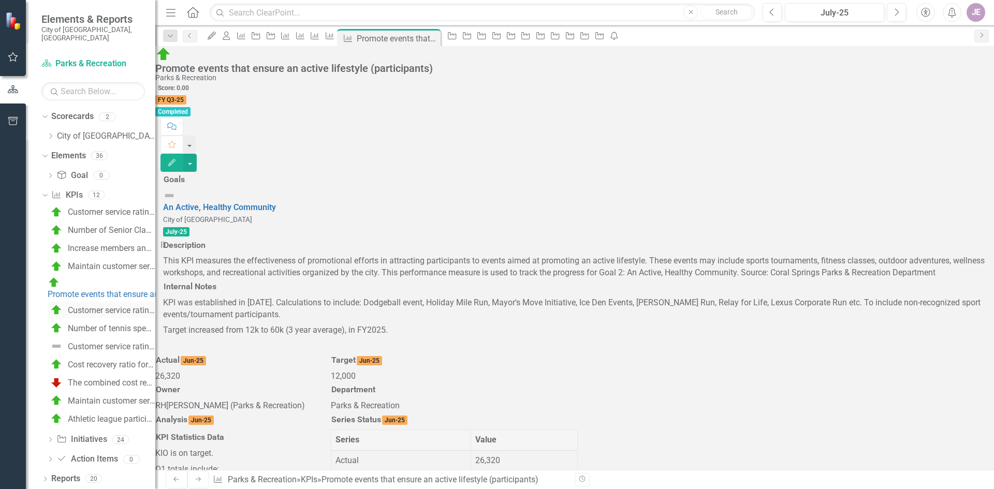
click at [104, 306] on div "Customer service rating for court maintenance at the [GEOGRAPHIC_DATA]" at bounding box center [112, 310] width 88 height 9
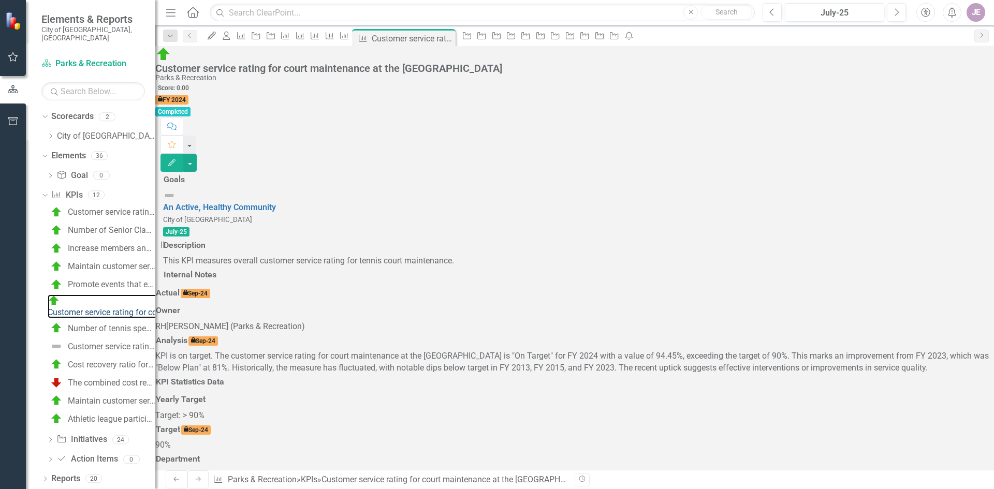
scroll to position [207, 0]
click at [109, 320] on link "Number of tennis special events" at bounding box center [102, 328] width 108 height 17
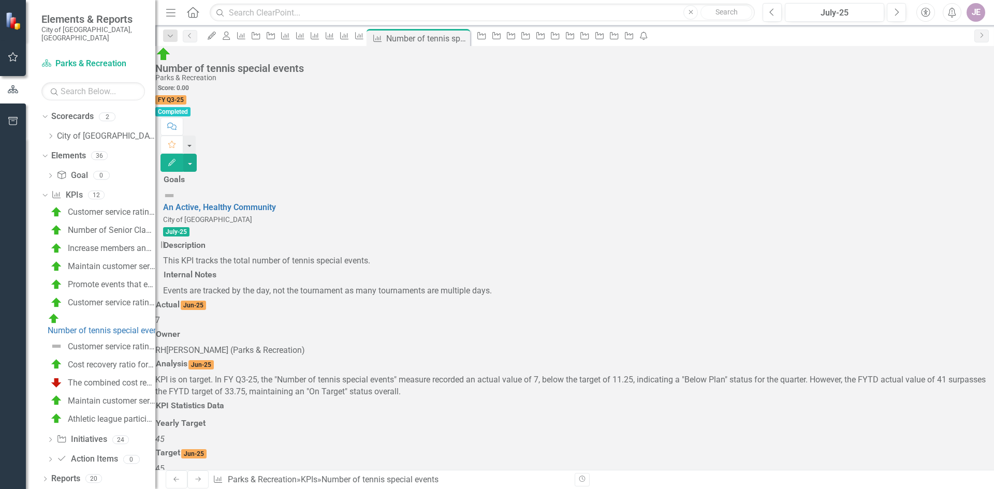
click at [176, 159] on icon "button" at bounding box center [171, 162] width 7 height 7
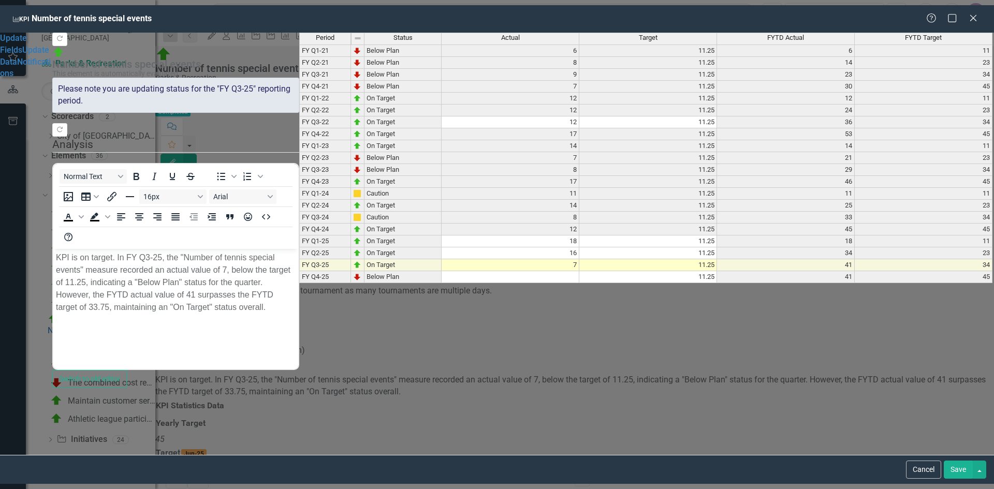
click at [564, 271] on td "7" at bounding box center [511, 265] width 138 height 12
click at [564, 271] on textarea at bounding box center [510, 265] width 138 height 12
type textarea "11"
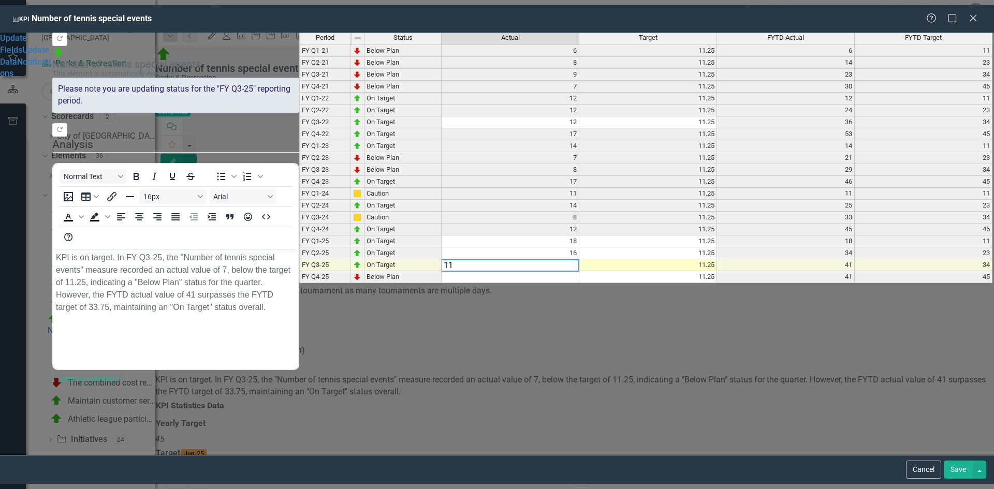
click at [585, 342] on div "Period Status Actual Target FYTD Actual FYTD Target FY Q1-21 Below Plan 6 11.25…" at bounding box center [646, 244] width 695 height 423
click at [954, 475] on button "Save" at bounding box center [958, 470] width 29 height 18
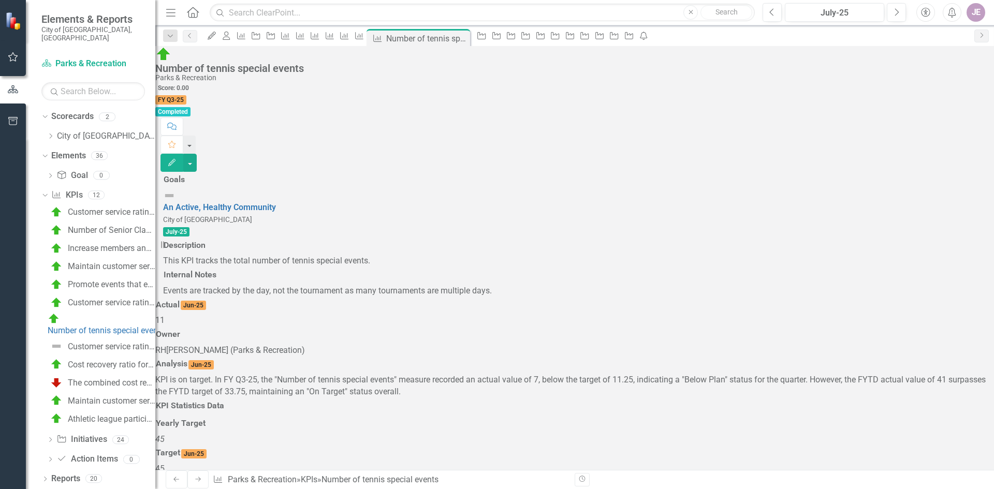
scroll to position [570, 0]
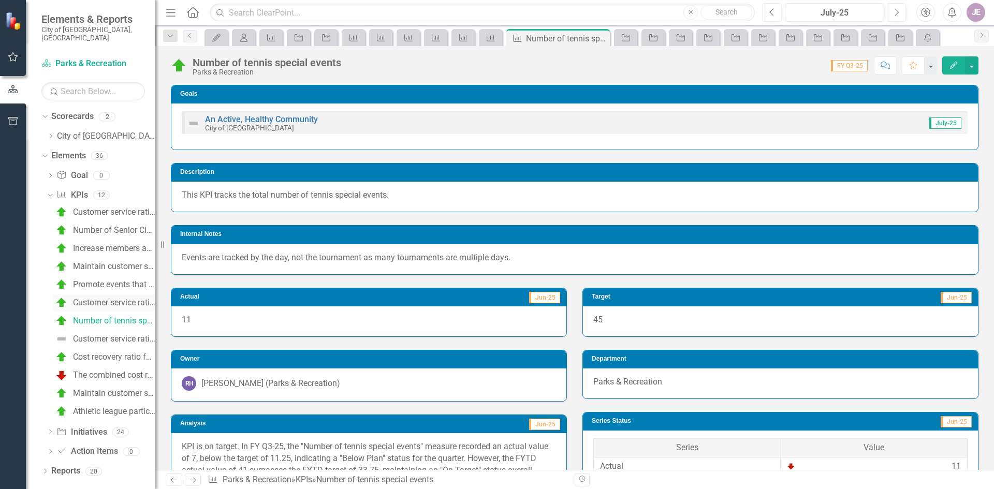
click at [111, 298] on div "Customer service rating for court maintenance at the [GEOGRAPHIC_DATA]" at bounding box center [114, 302] width 82 height 9
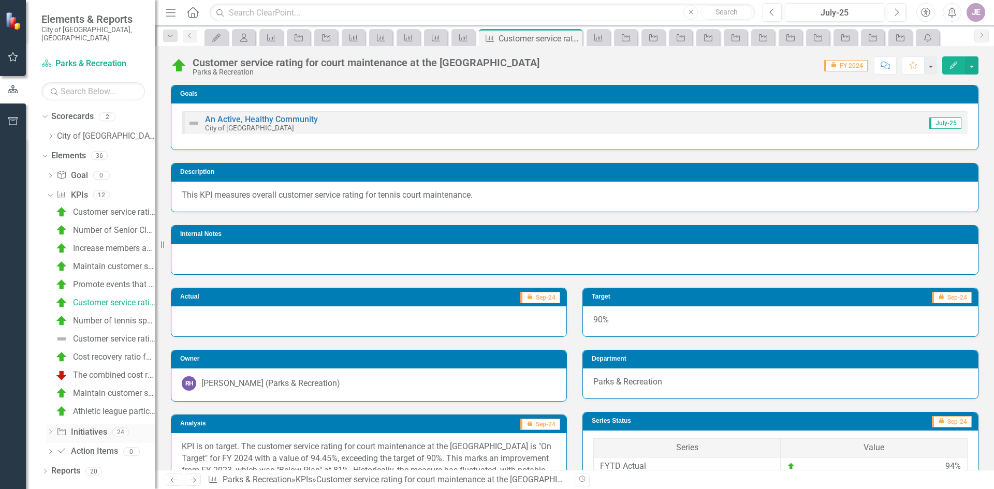
click at [49, 429] on div "Dropdown" at bounding box center [50, 433] width 7 height 9
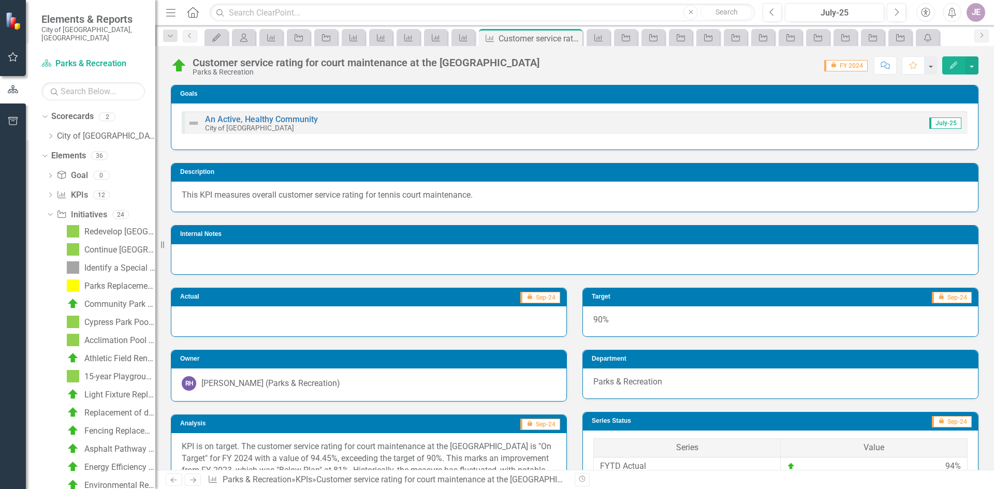
click at [15, 60] on icon "button" at bounding box center [13, 57] width 11 height 8
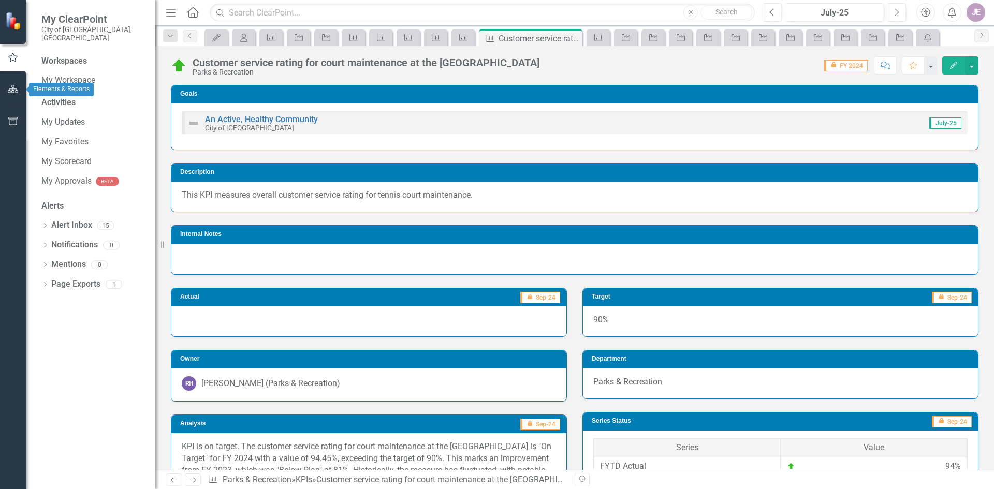
click at [13, 80] on button "button" at bounding box center [13, 90] width 23 height 22
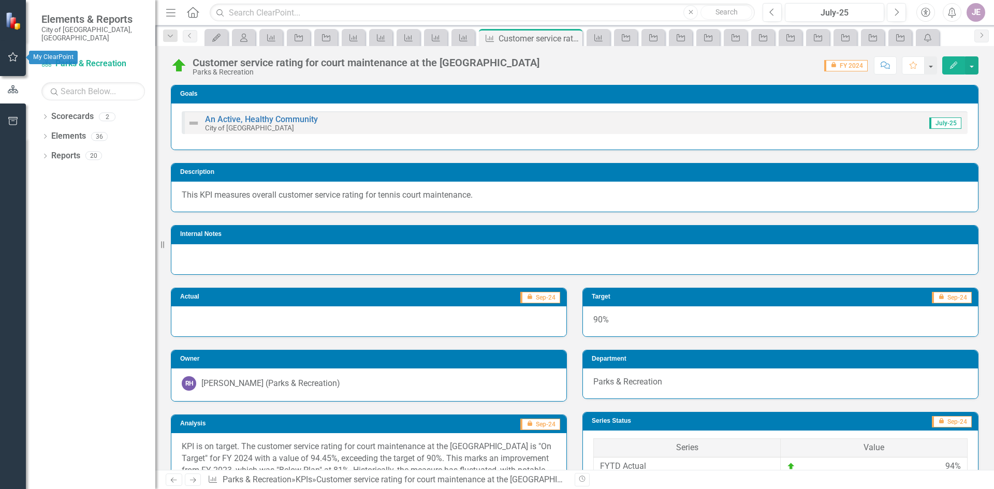
click at [11, 50] on button "button" at bounding box center [13, 58] width 23 height 22
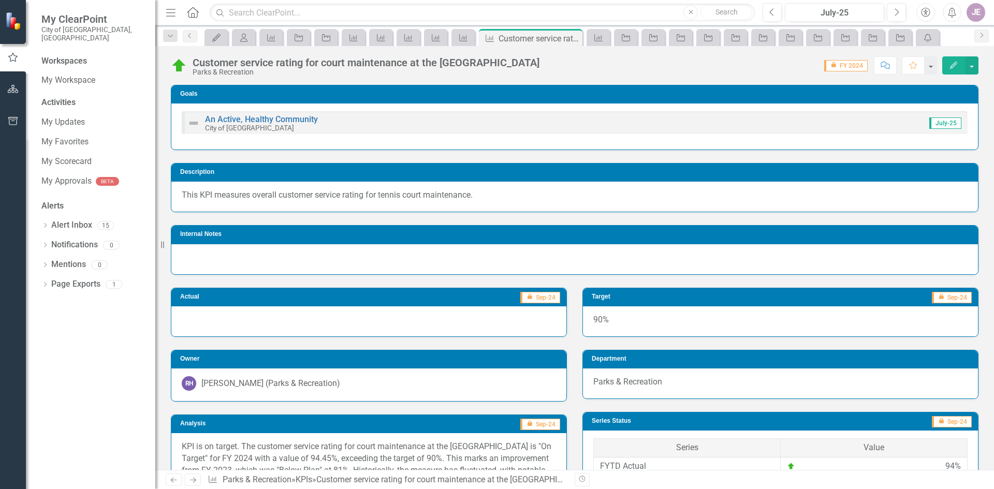
click at [60, 55] on div "Workspaces" at bounding box center [64, 61] width 46 height 12
